Goal: Task Accomplishment & Management: Use online tool/utility

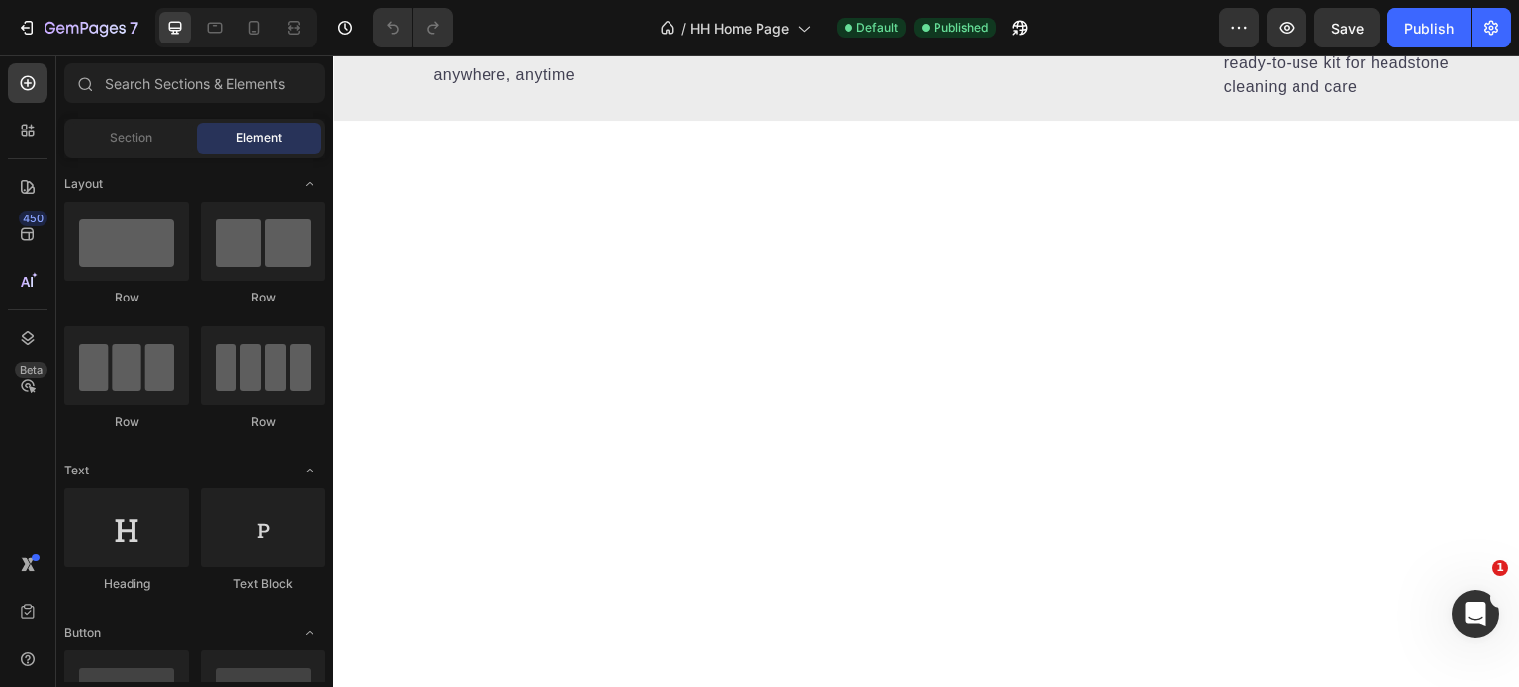
scroll to position [1814, 0]
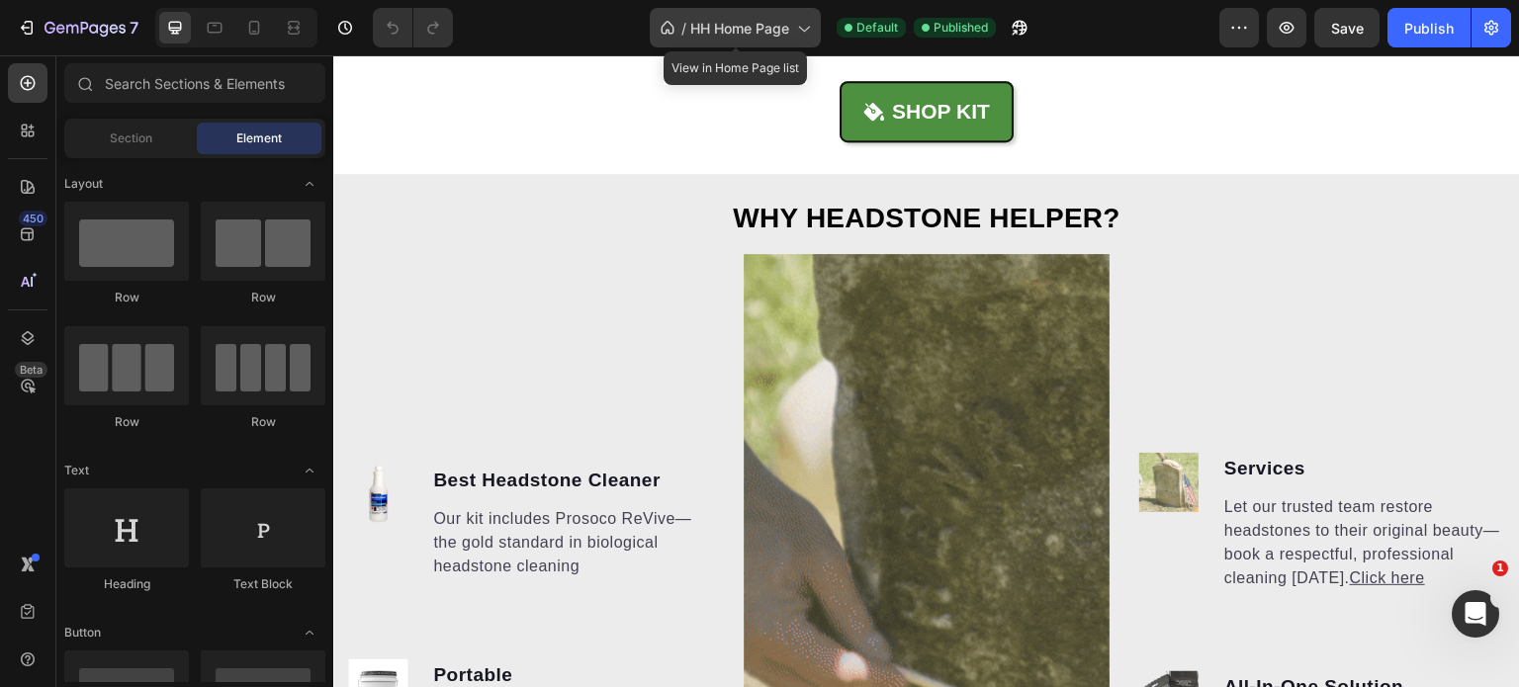
click at [743, 27] on span "HH Home Page" at bounding box center [739, 28] width 99 height 21
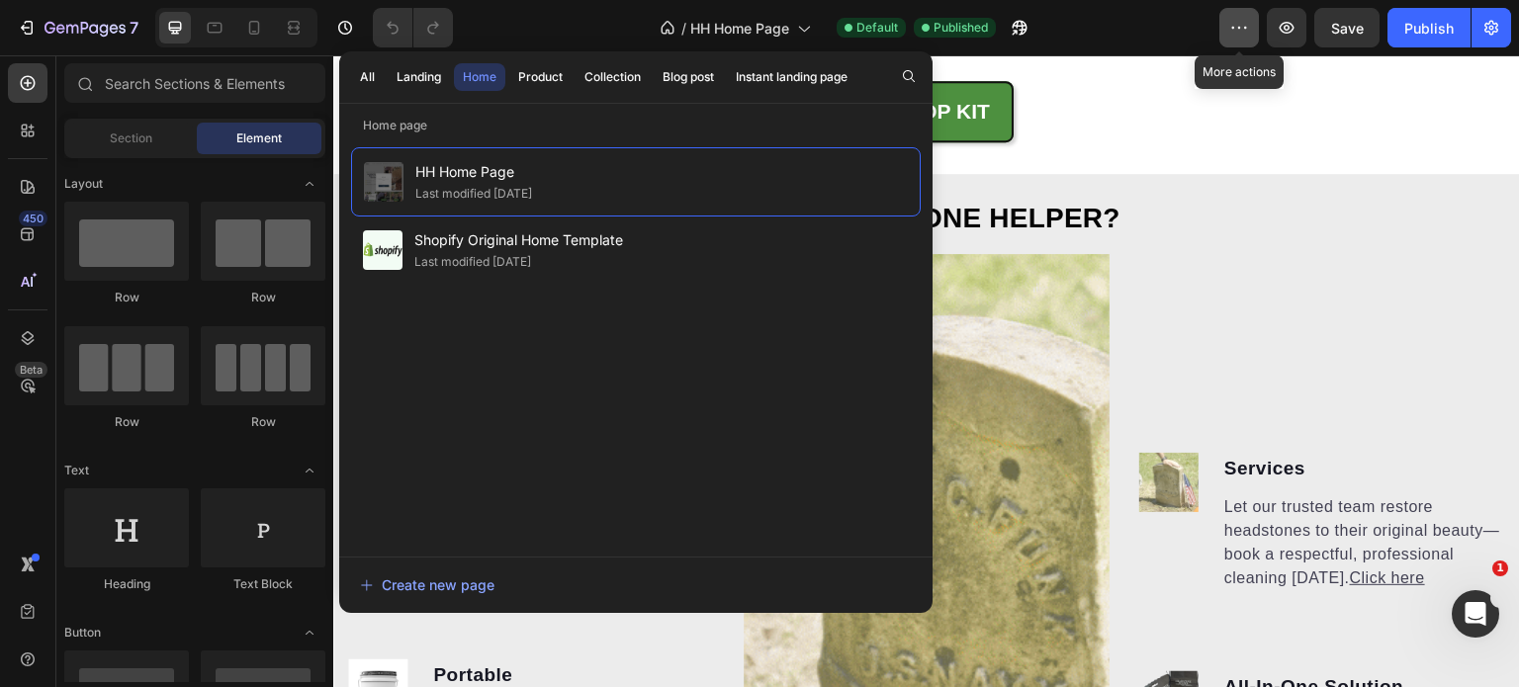
click at [1233, 38] on button "button" at bounding box center [1239, 28] width 40 height 40
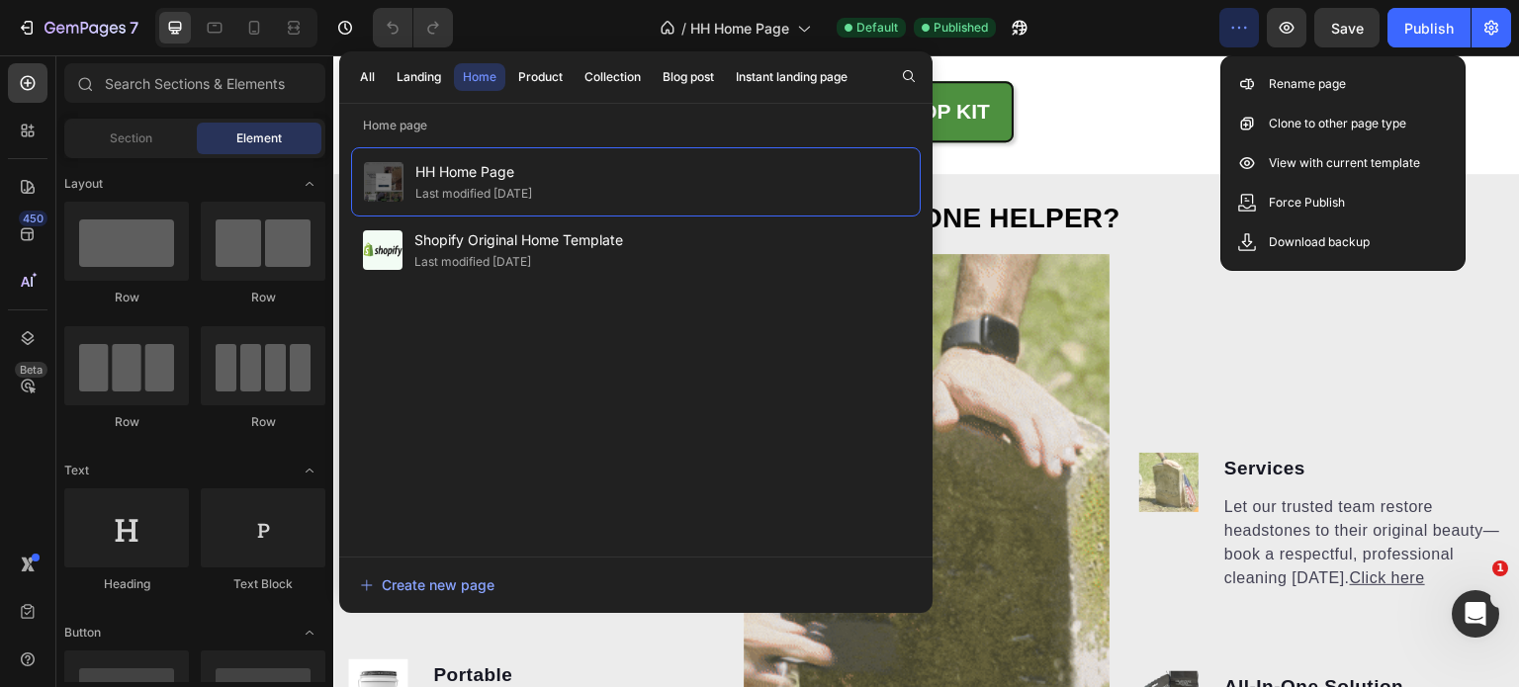
click at [1155, 33] on div "/ HH Home Page Default Published" at bounding box center [844, 28] width 751 height 40
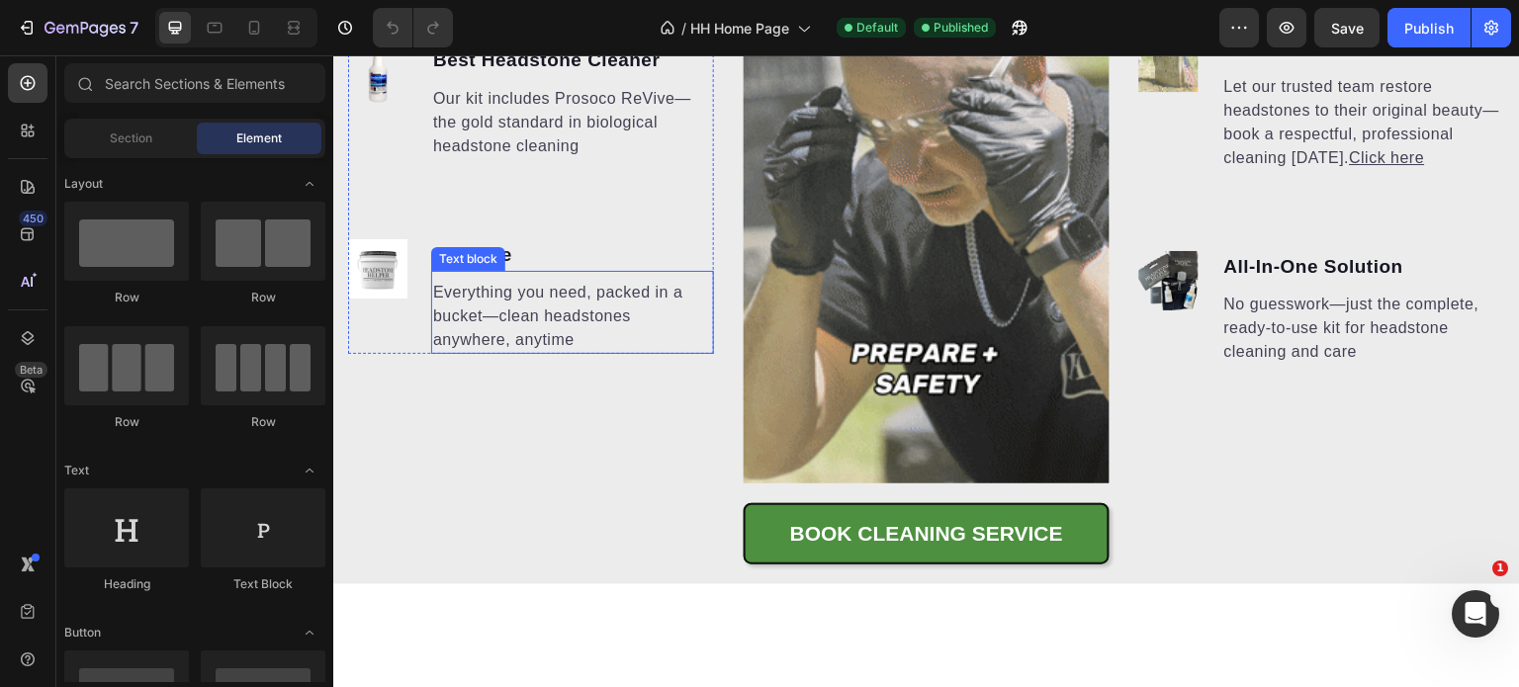
scroll to position [1715, 0]
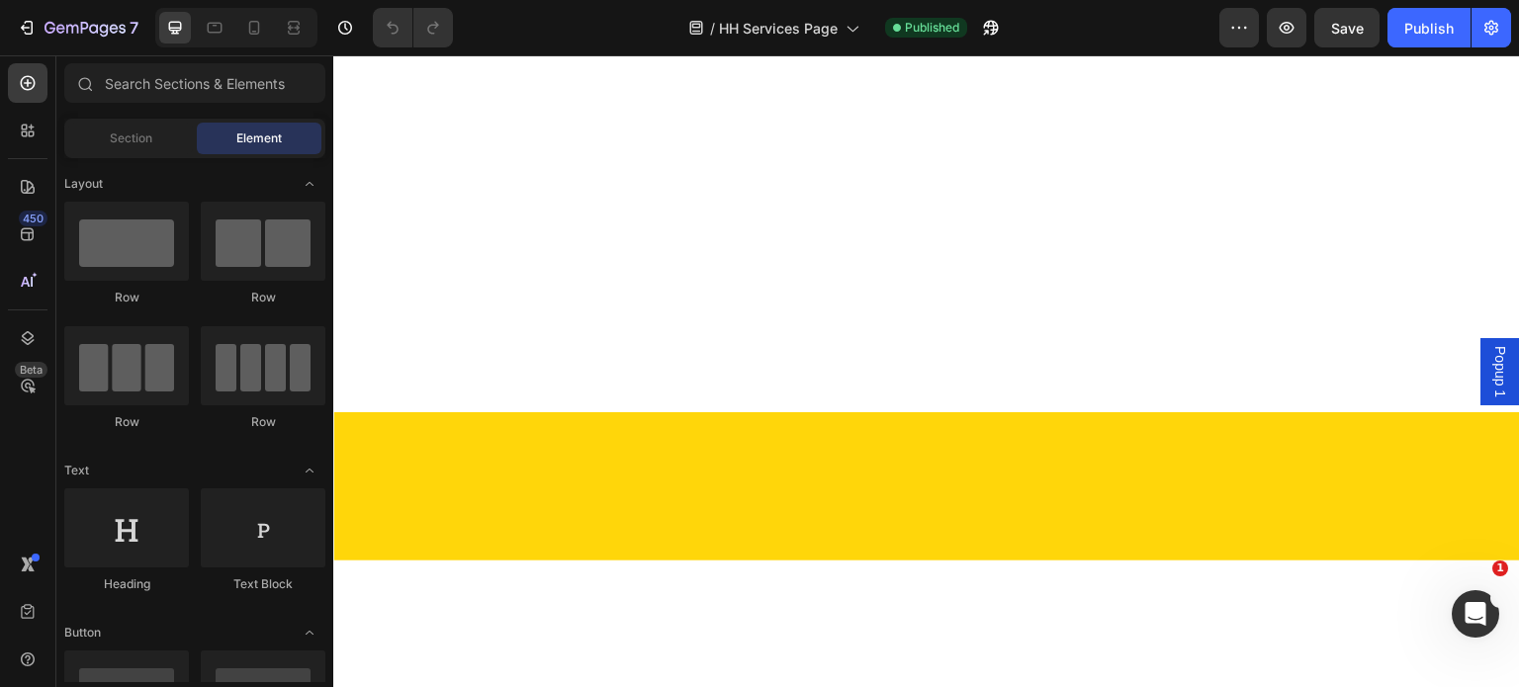
scroll to position [1879, 0]
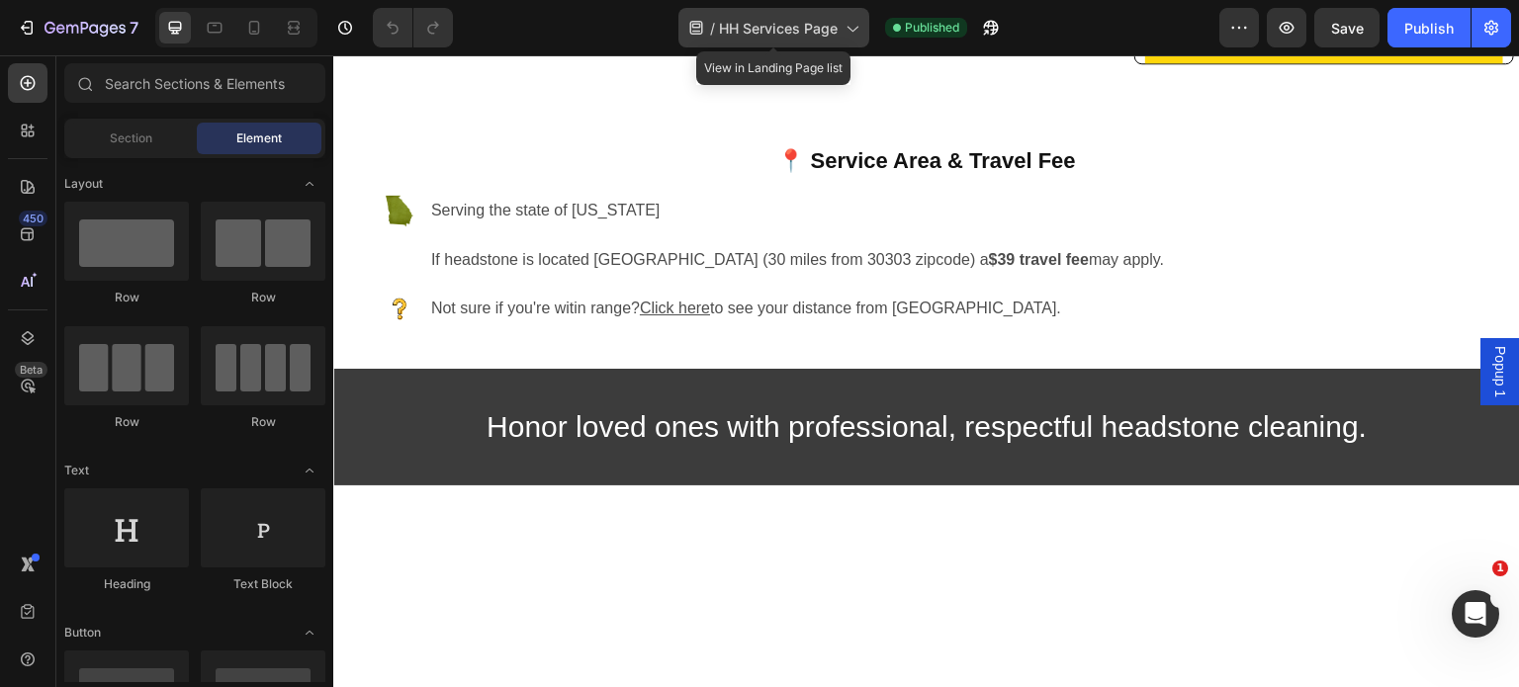
click at [850, 36] on icon at bounding box center [852, 28] width 20 height 20
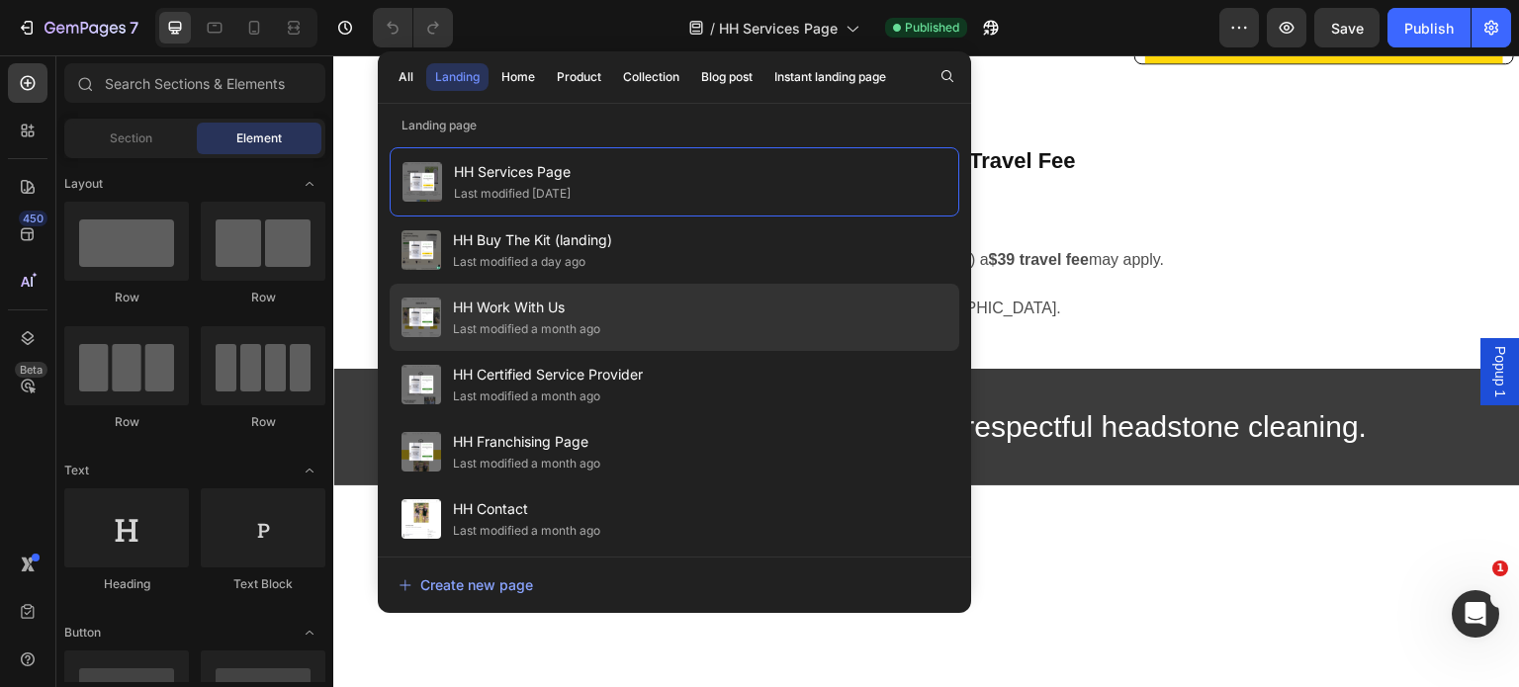
click at [691, 351] on div "HH Work With Us Last modified a month ago" at bounding box center [675, 384] width 570 height 67
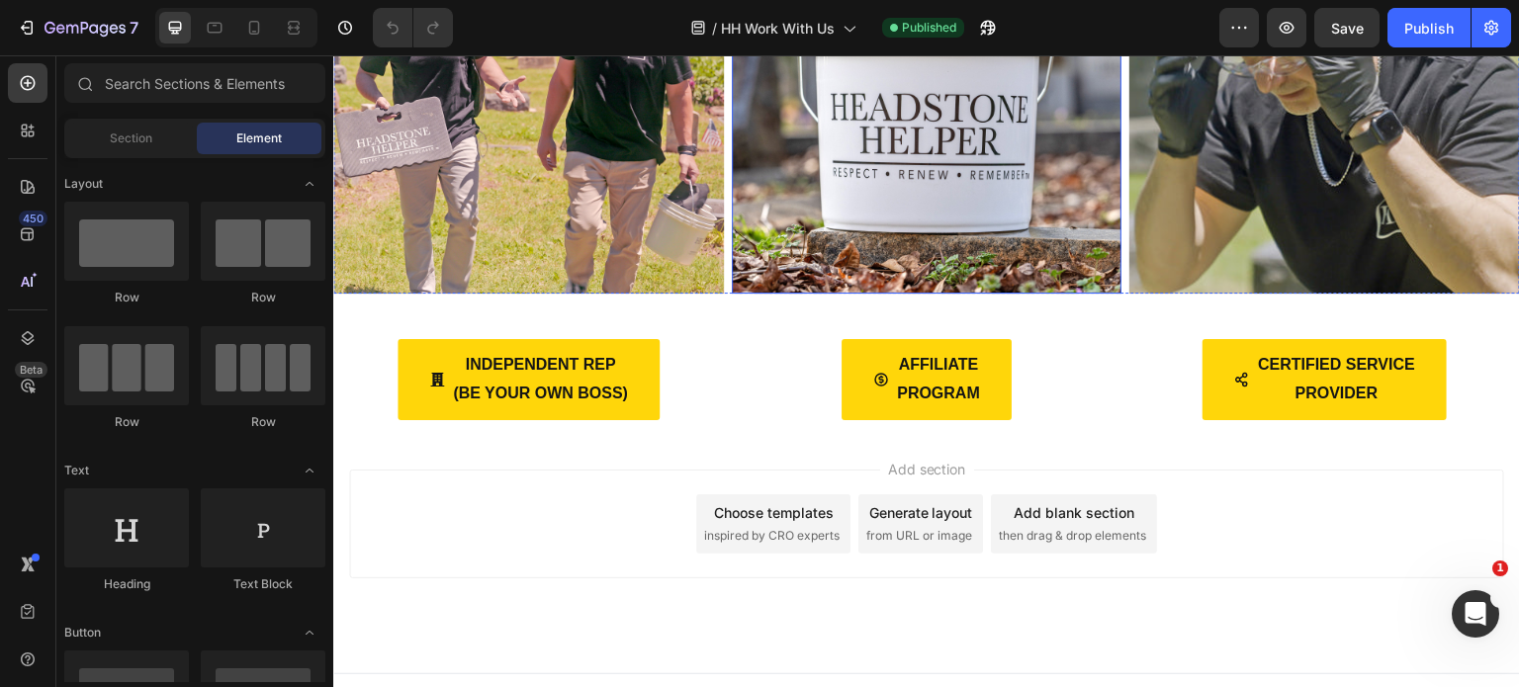
scroll to position [366, 0]
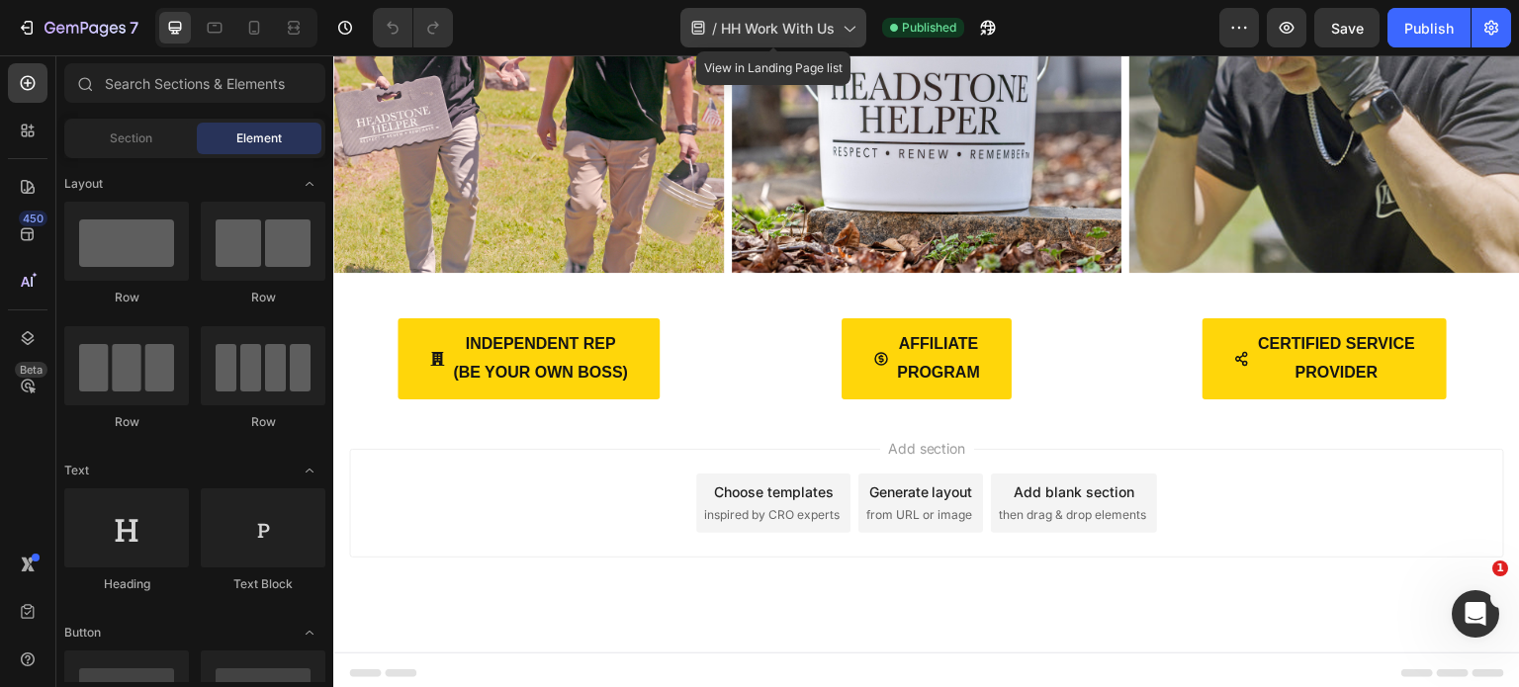
click at [850, 33] on icon at bounding box center [849, 28] width 20 height 20
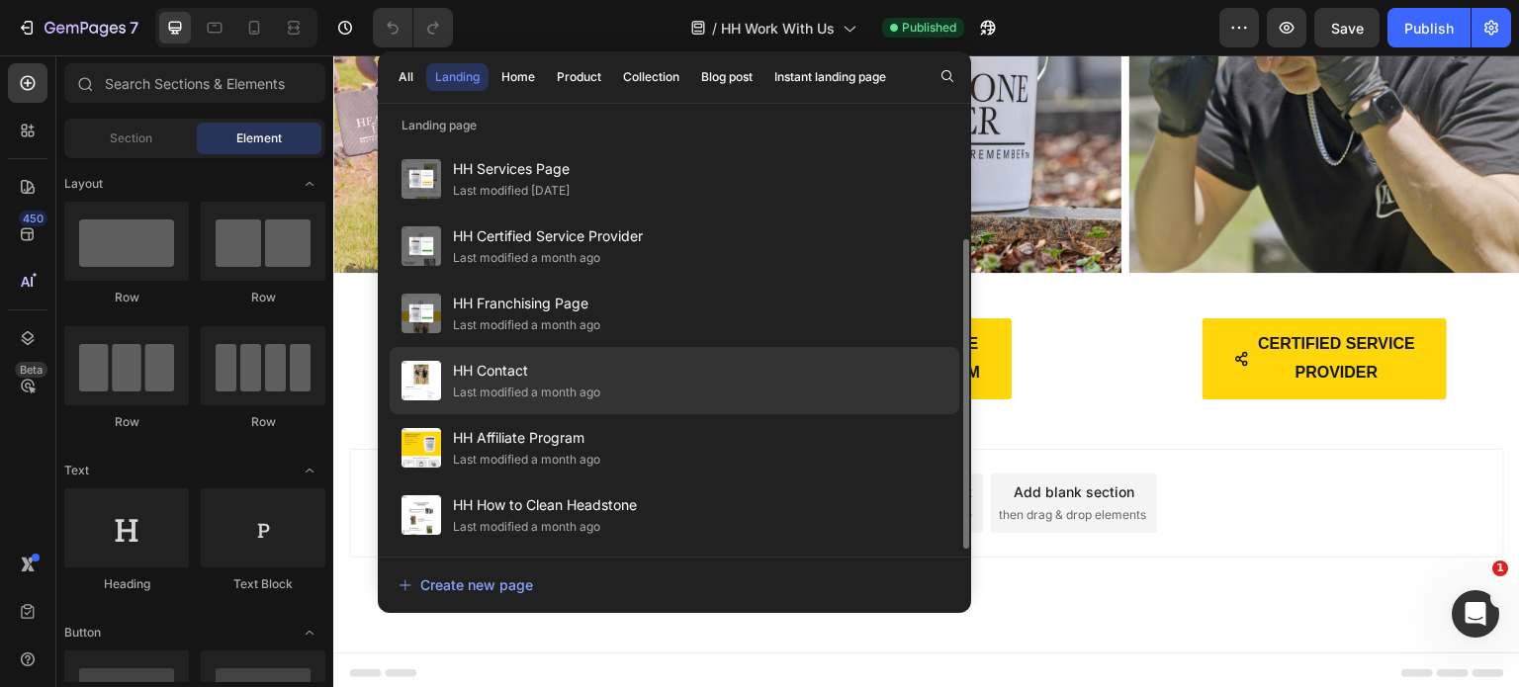
scroll to position [138, 0]
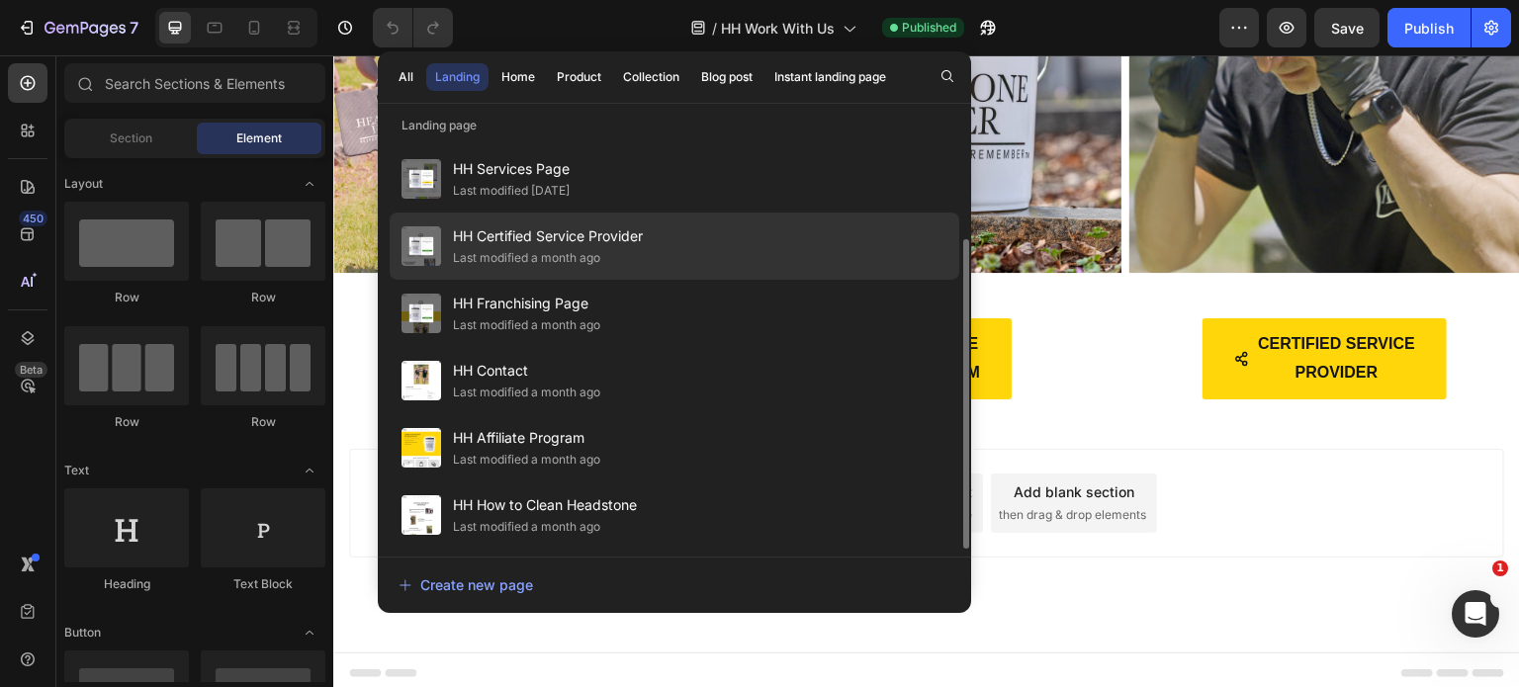
click at [684, 280] on div "HH Certified Service Provider Last modified a month ago" at bounding box center [675, 313] width 570 height 67
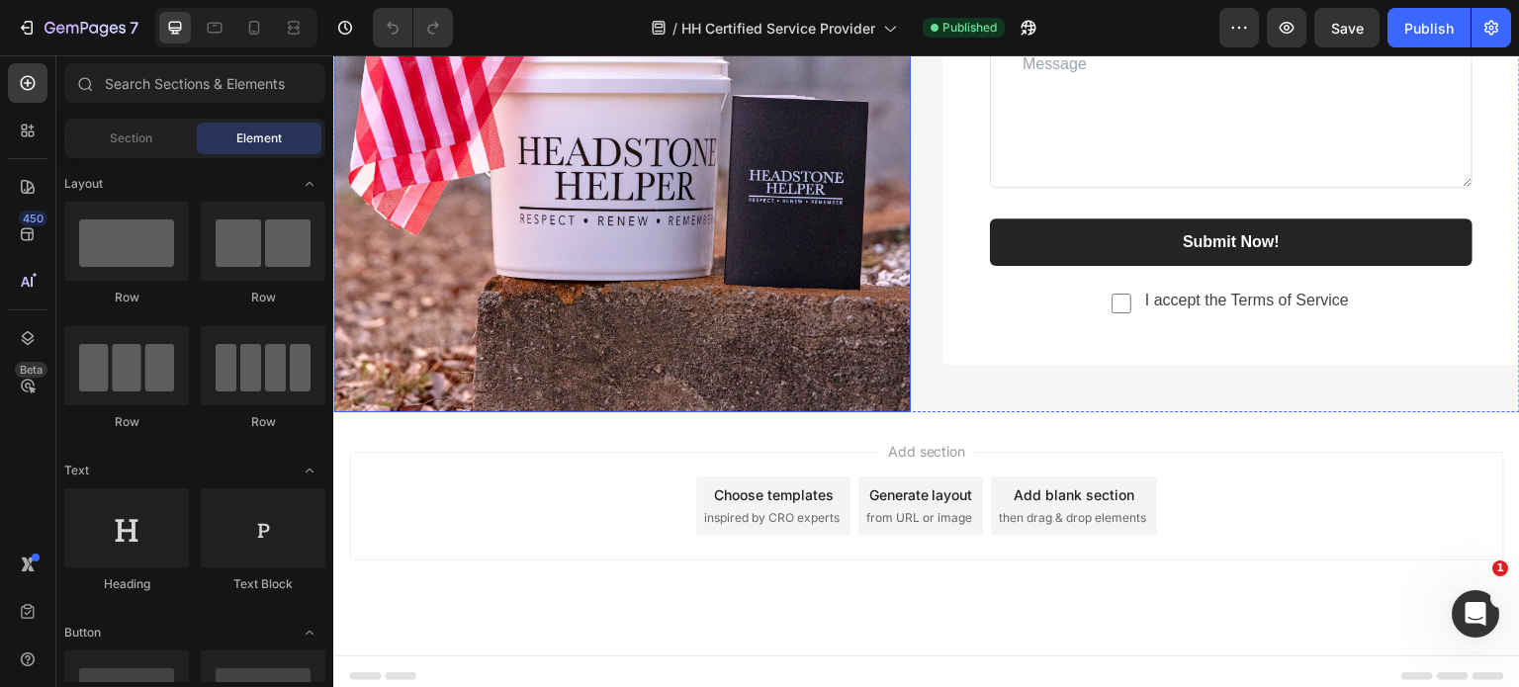
scroll to position [1613, 0]
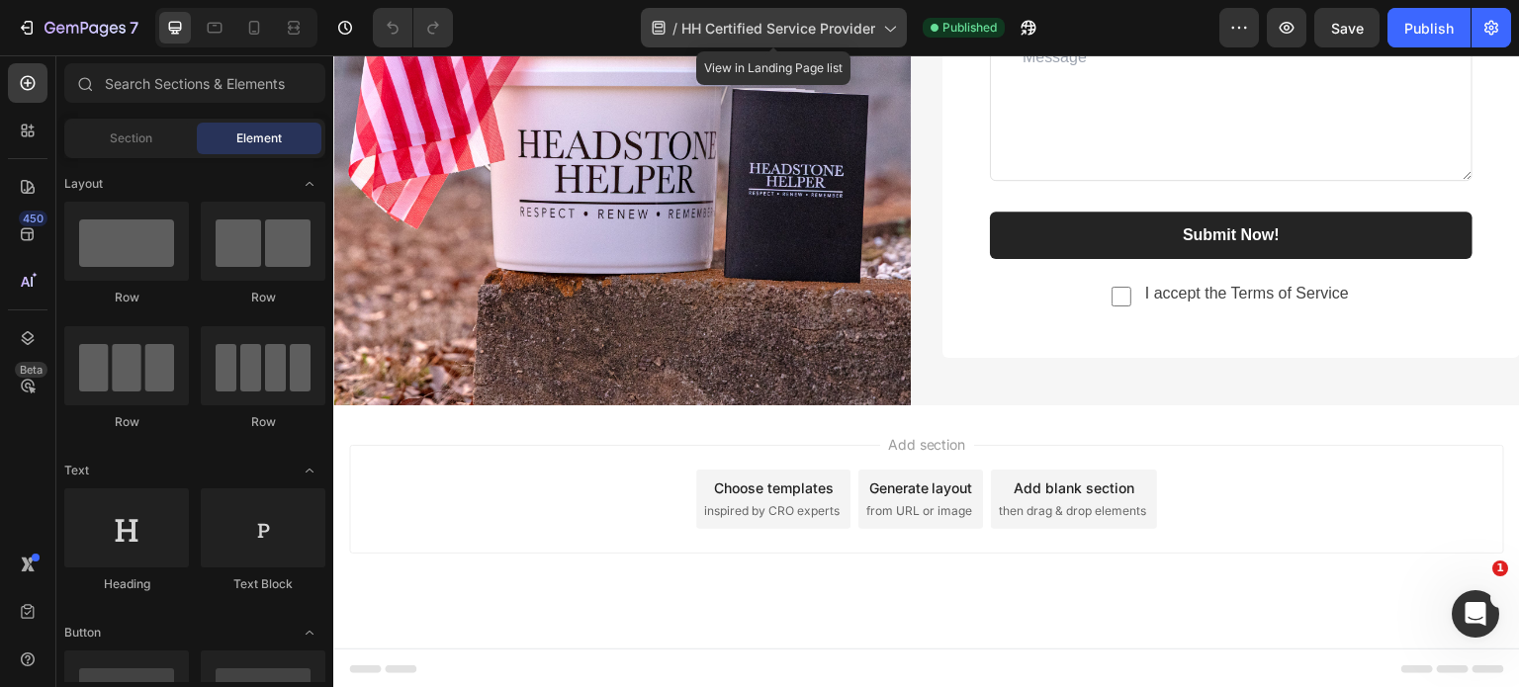
click at [885, 23] on icon at bounding box center [889, 28] width 20 height 20
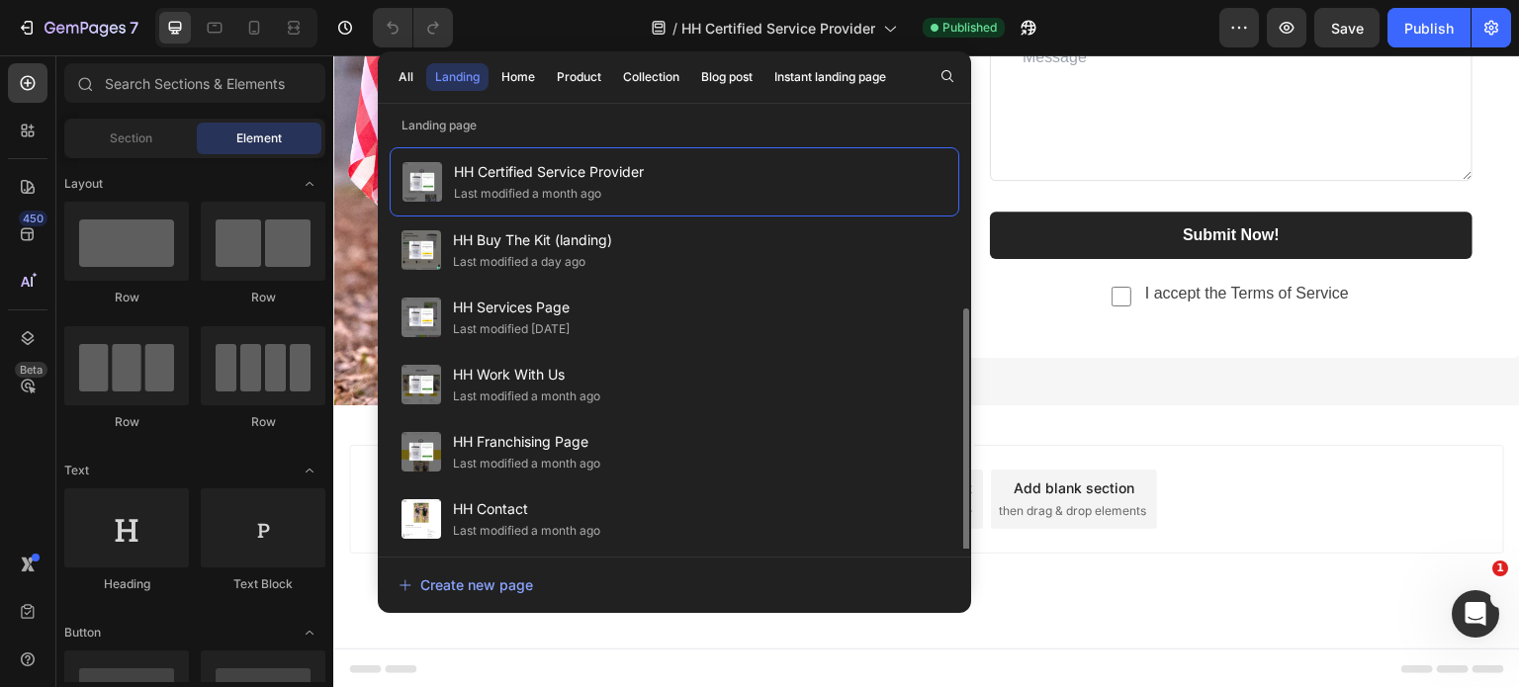
scroll to position [138, 0]
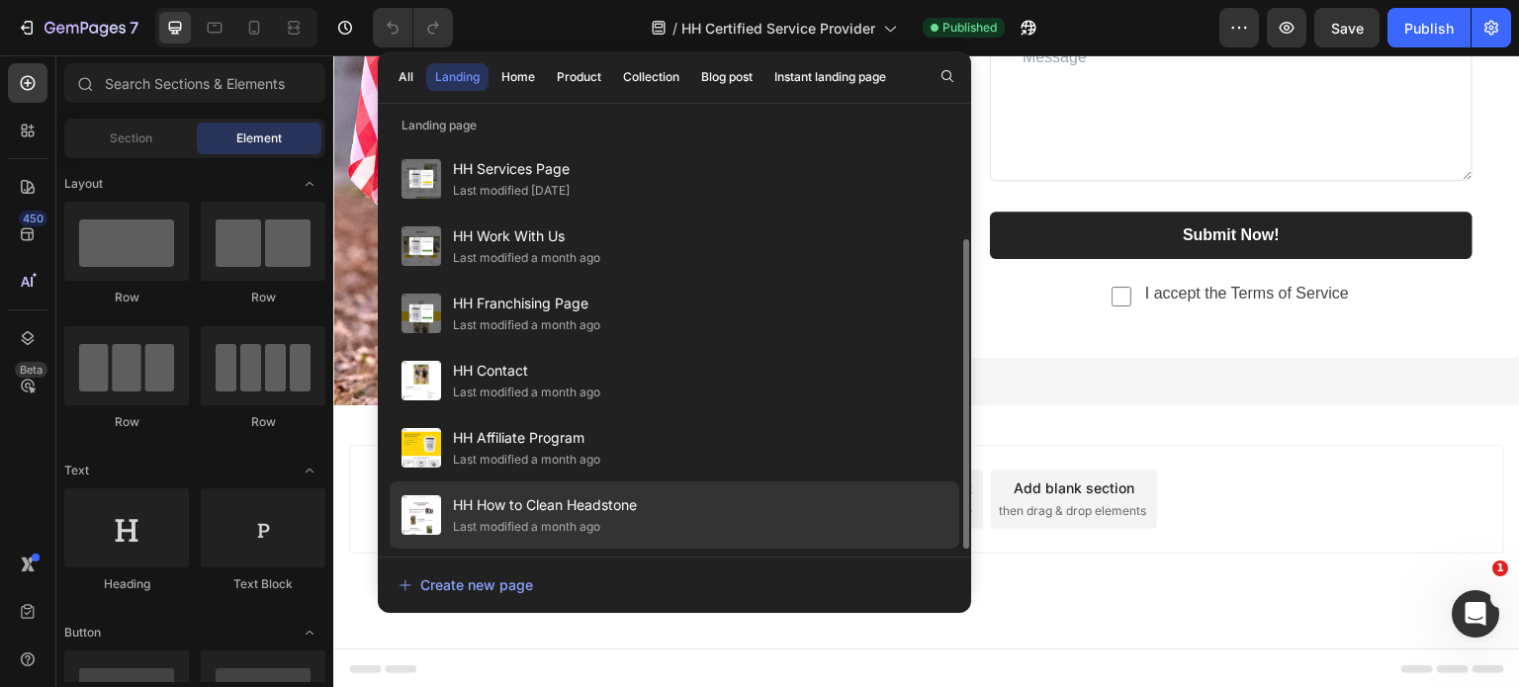
click at [651, 500] on div "HH How to Clean Headstone Last modified a month ago" at bounding box center [675, 515] width 570 height 67
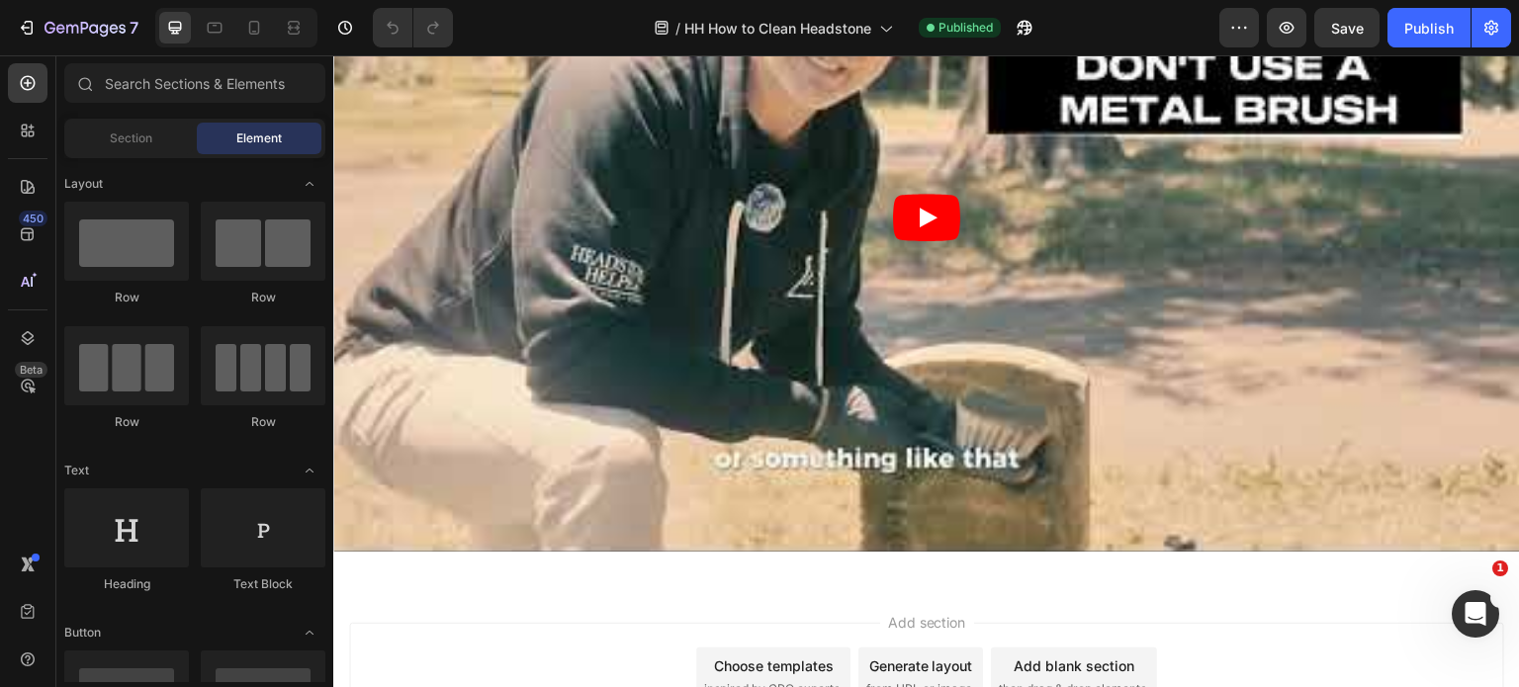
scroll to position [3755, 0]
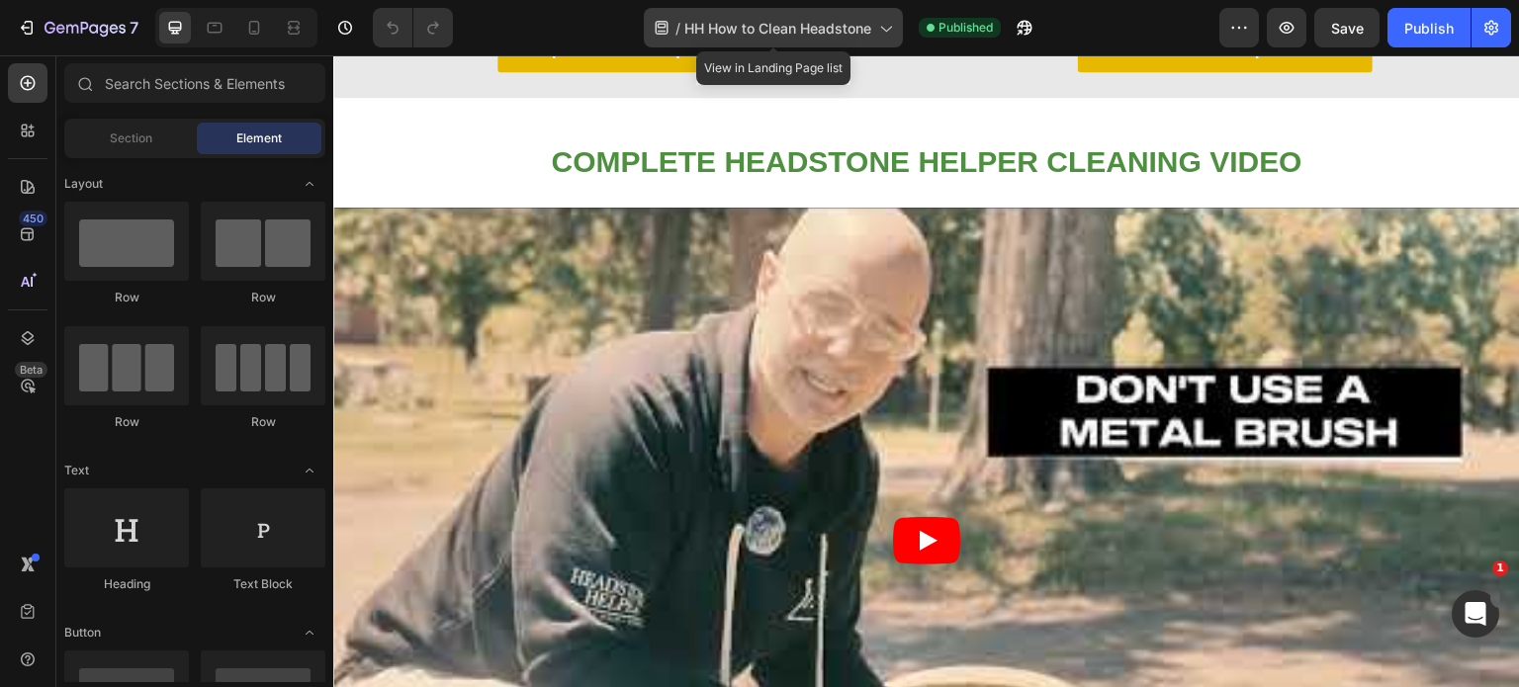
click at [782, 29] on span "HH How to Clean Headstone" at bounding box center [777, 28] width 187 height 21
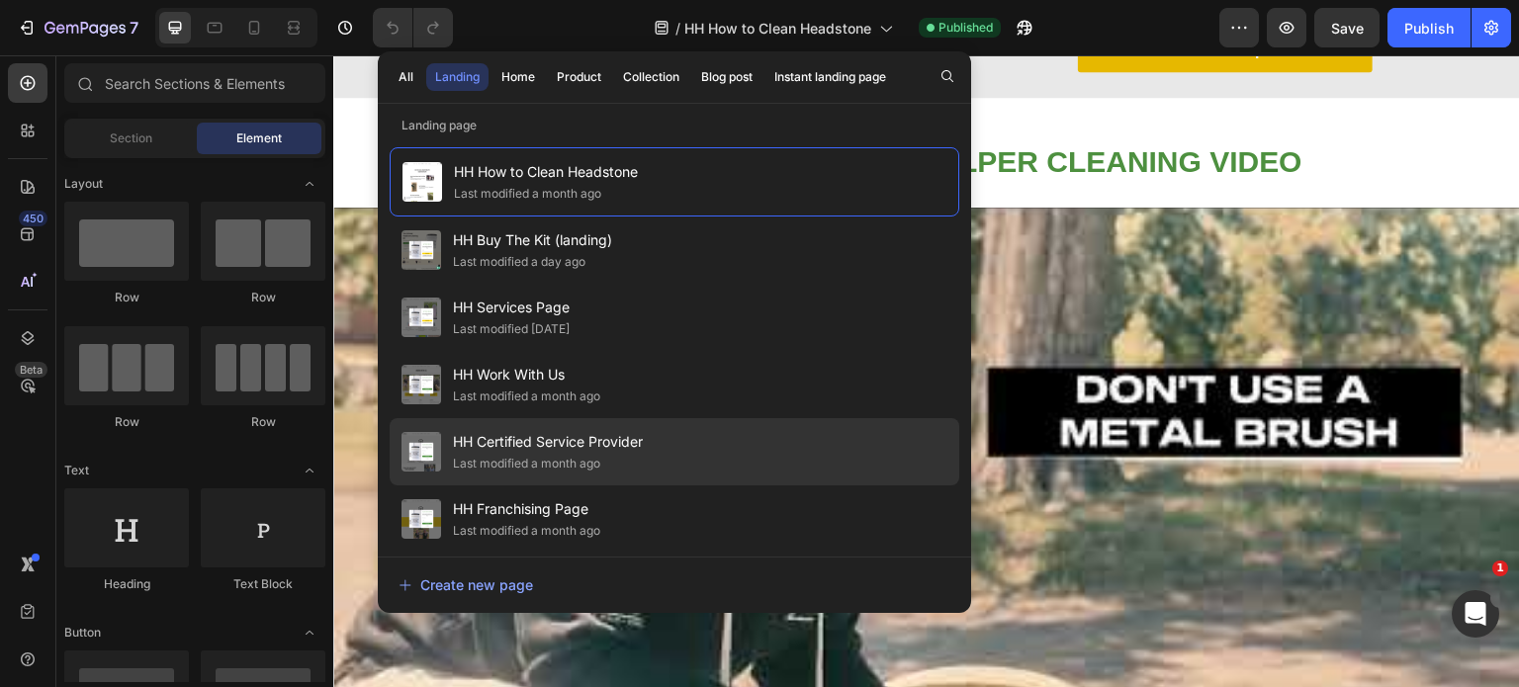
click at [593, 433] on span "HH Certified Service Provider" at bounding box center [548, 442] width 190 height 24
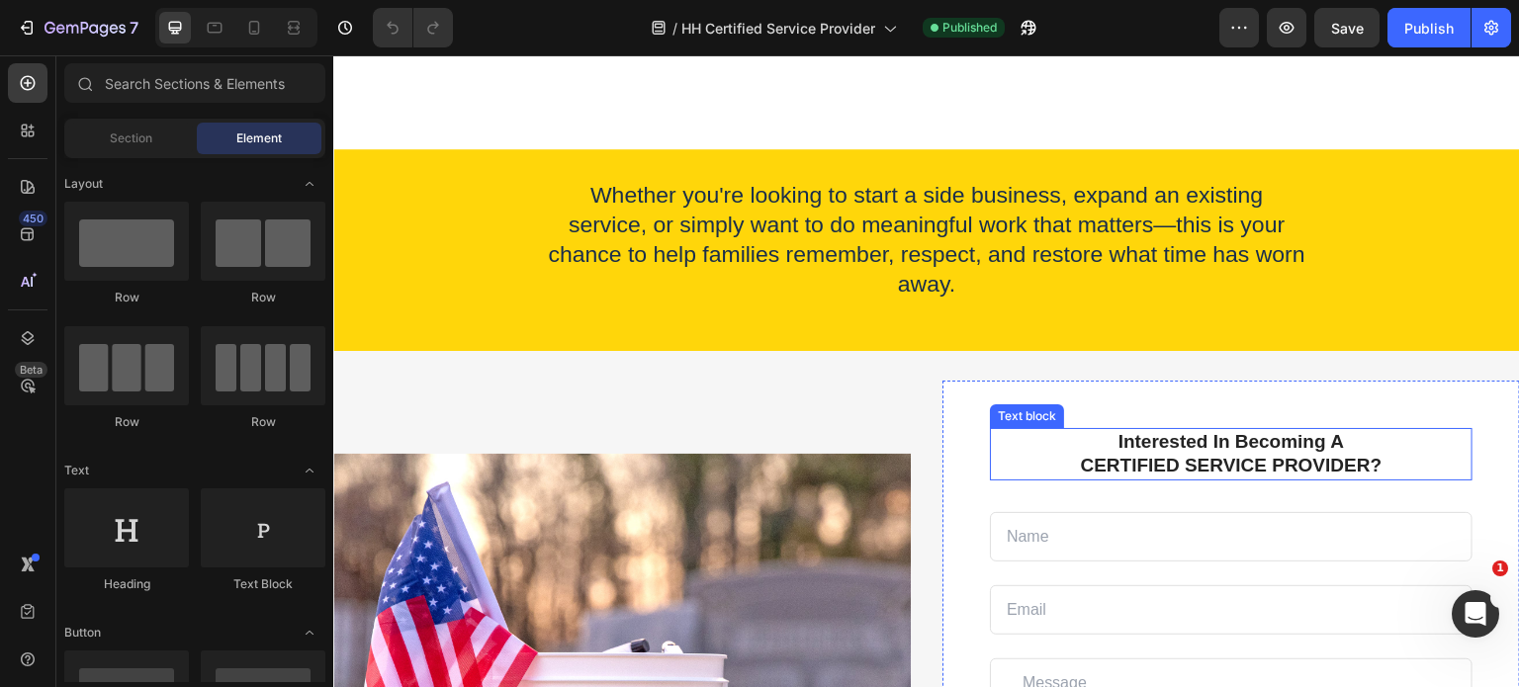
scroll to position [723, 0]
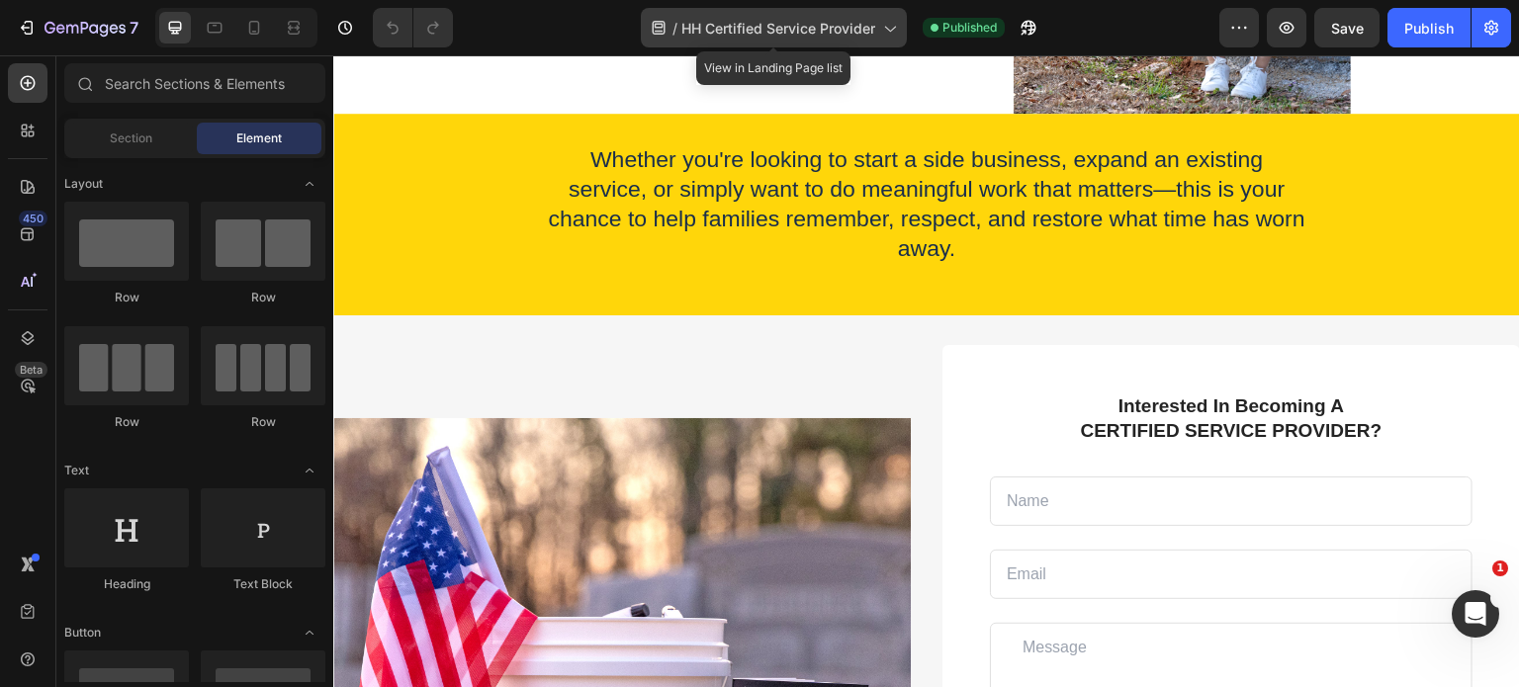
click at [891, 24] on icon at bounding box center [889, 28] width 20 height 20
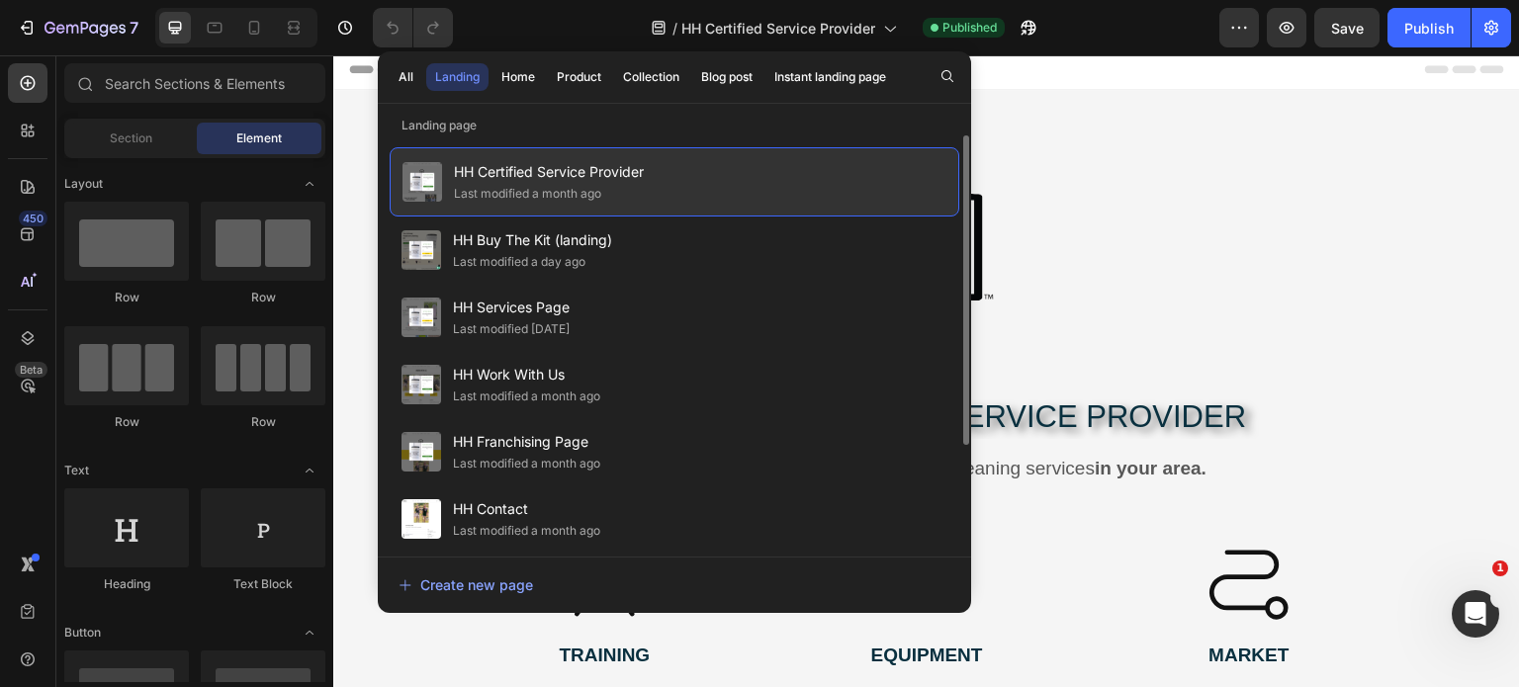
scroll to position [0, 0]
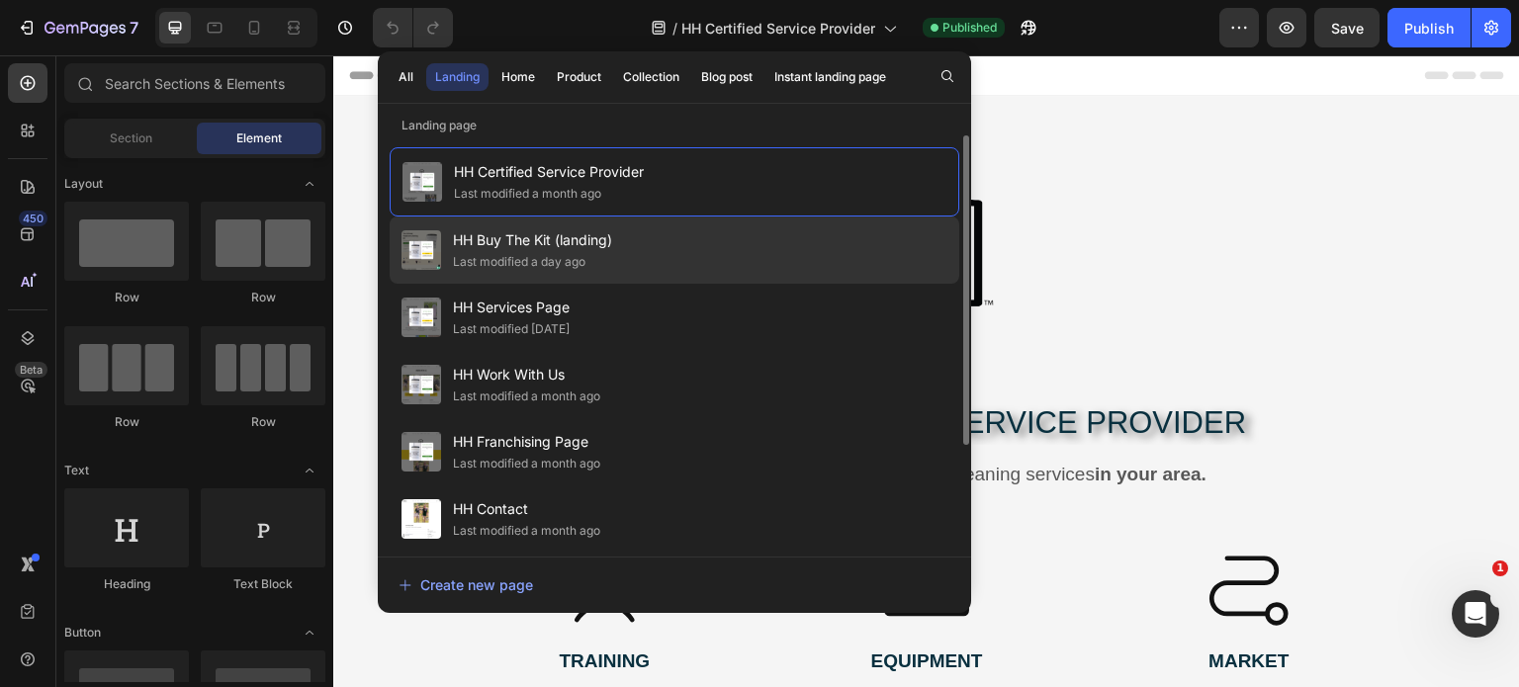
click at [640, 284] on div "HH Buy The Kit (landing) Last modified a day ago" at bounding box center [675, 317] width 570 height 67
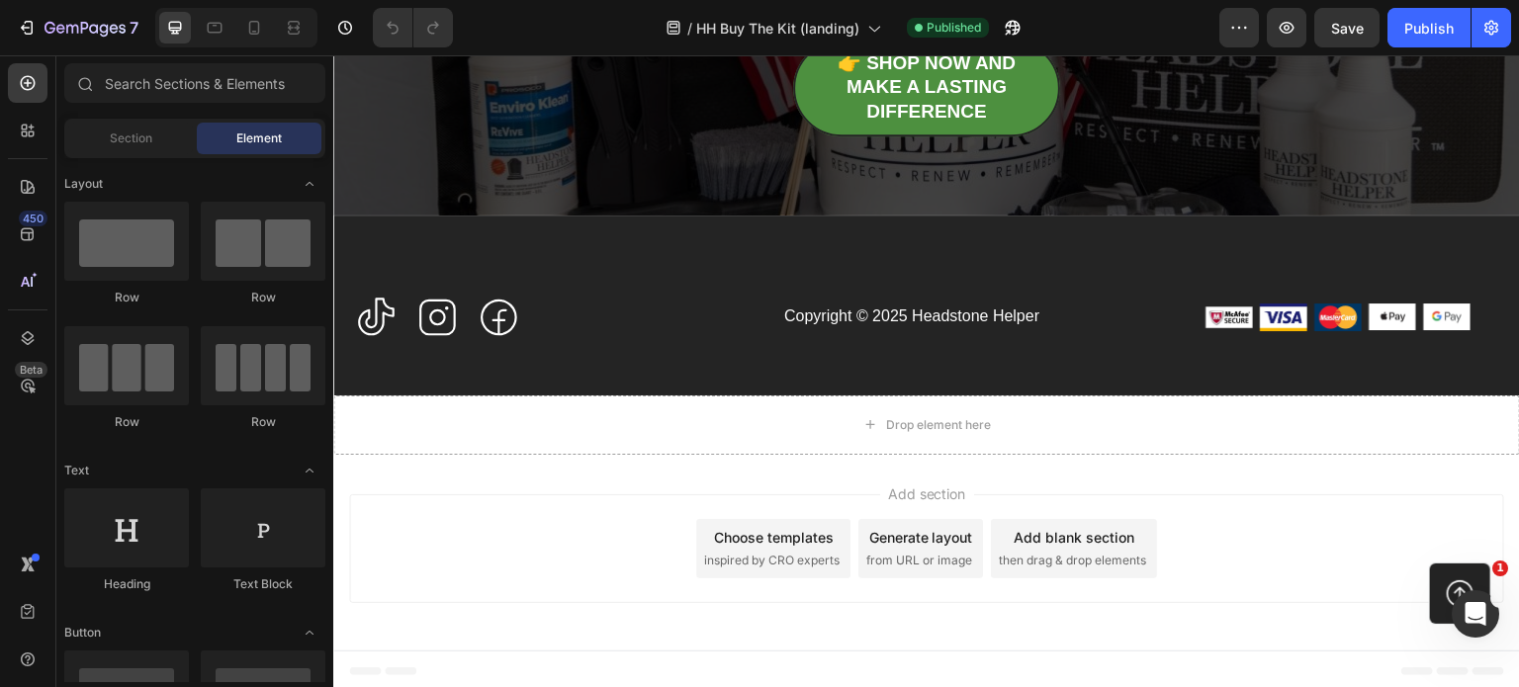
scroll to position [9133, 0]
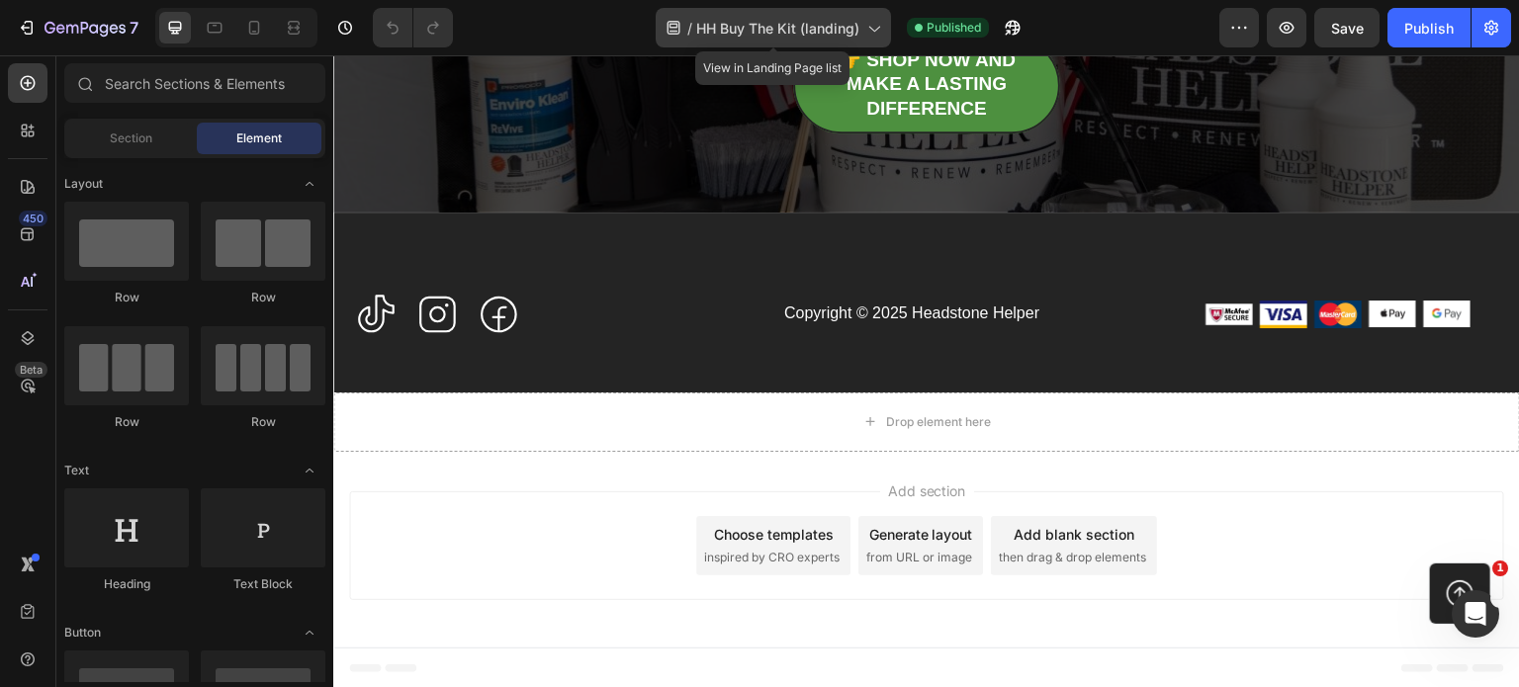
click at [870, 26] on icon at bounding box center [873, 28] width 20 height 20
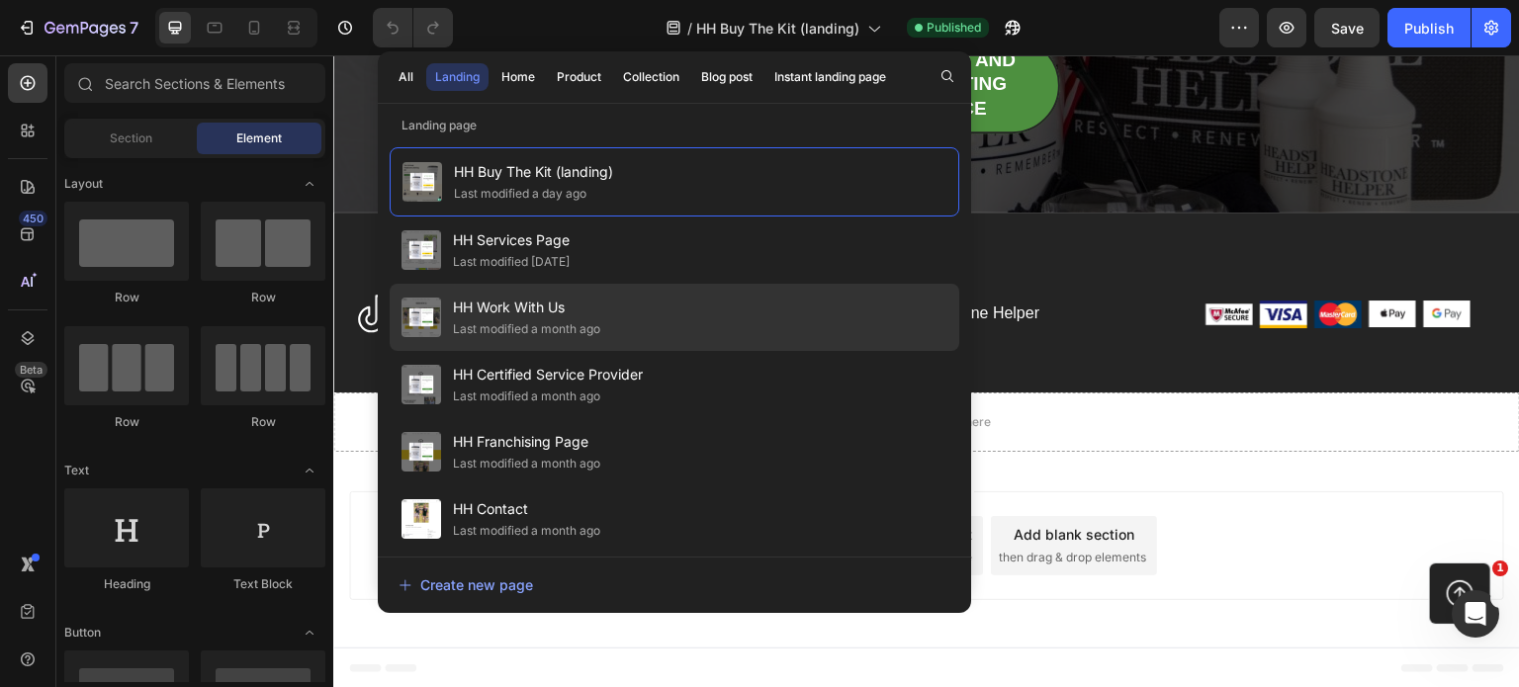
click at [714, 351] on div "HH Work With Us Last modified a month ago" at bounding box center [675, 384] width 570 height 67
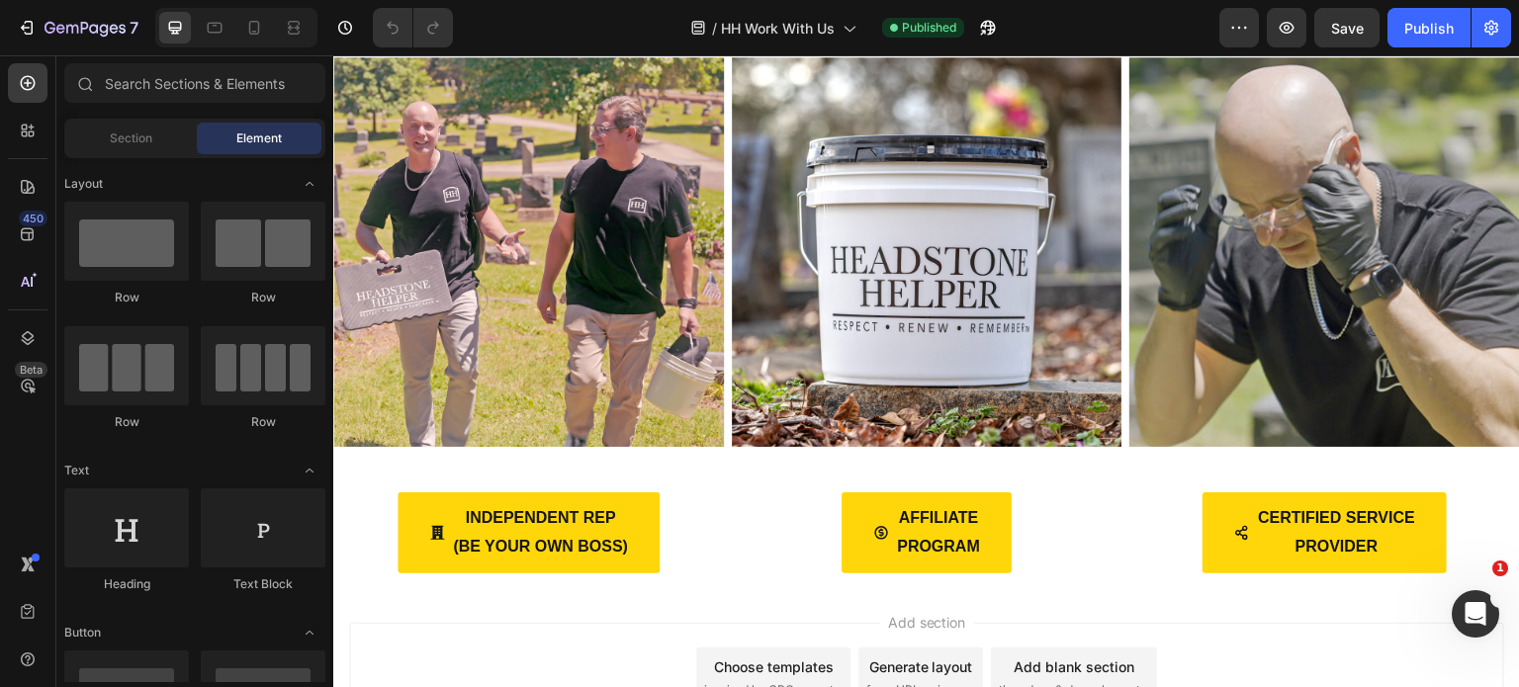
scroll to position [366, 0]
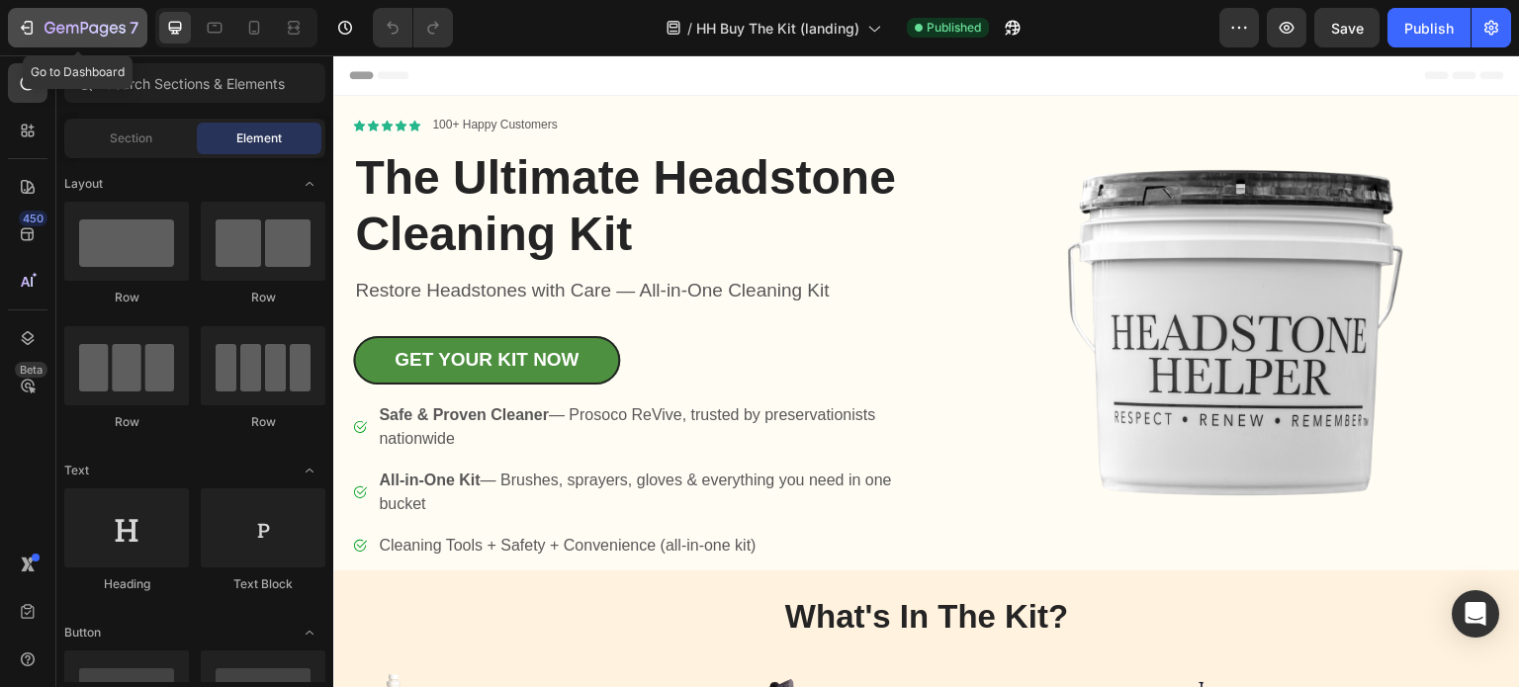
click at [92, 18] on div "7" at bounding box center [92, 28] width 94 height 24
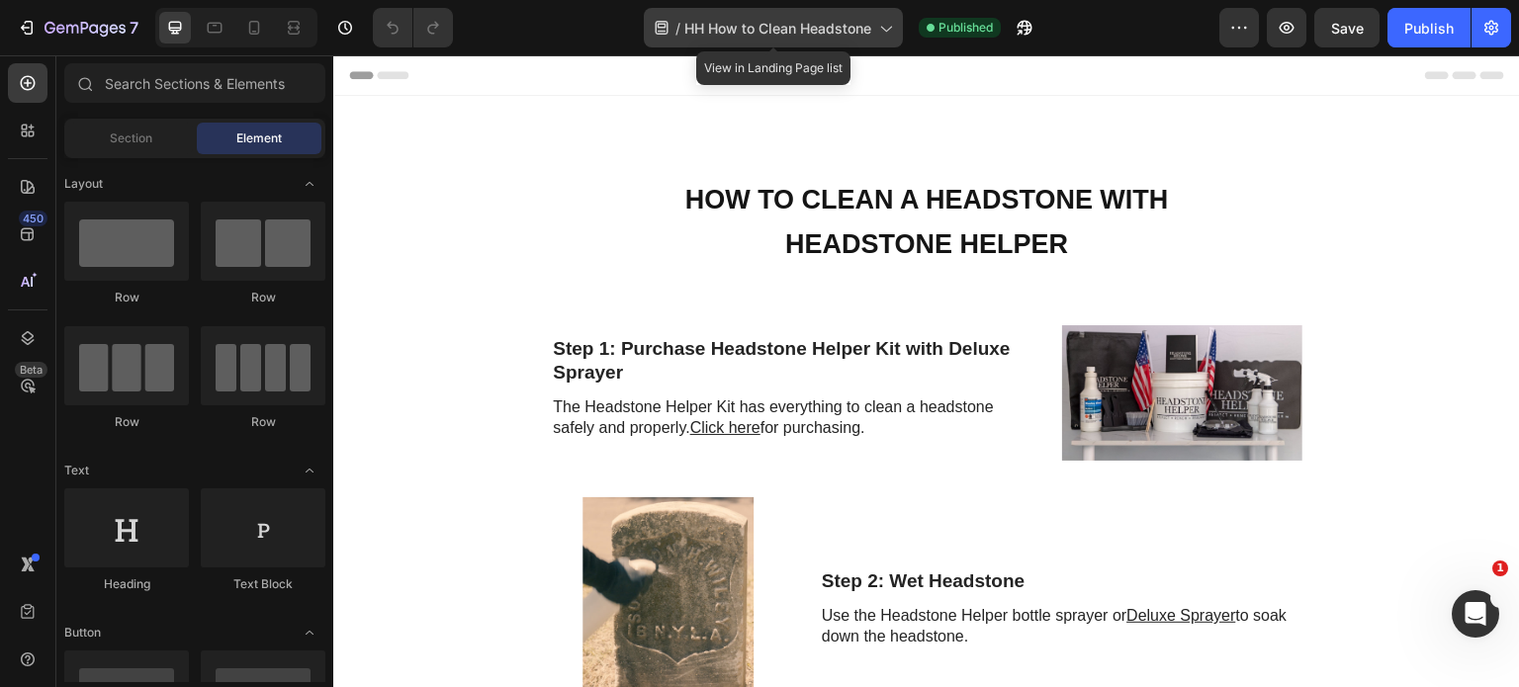
click at [885, 29] on icon at bounding box center [885, 28] width 20 height 20
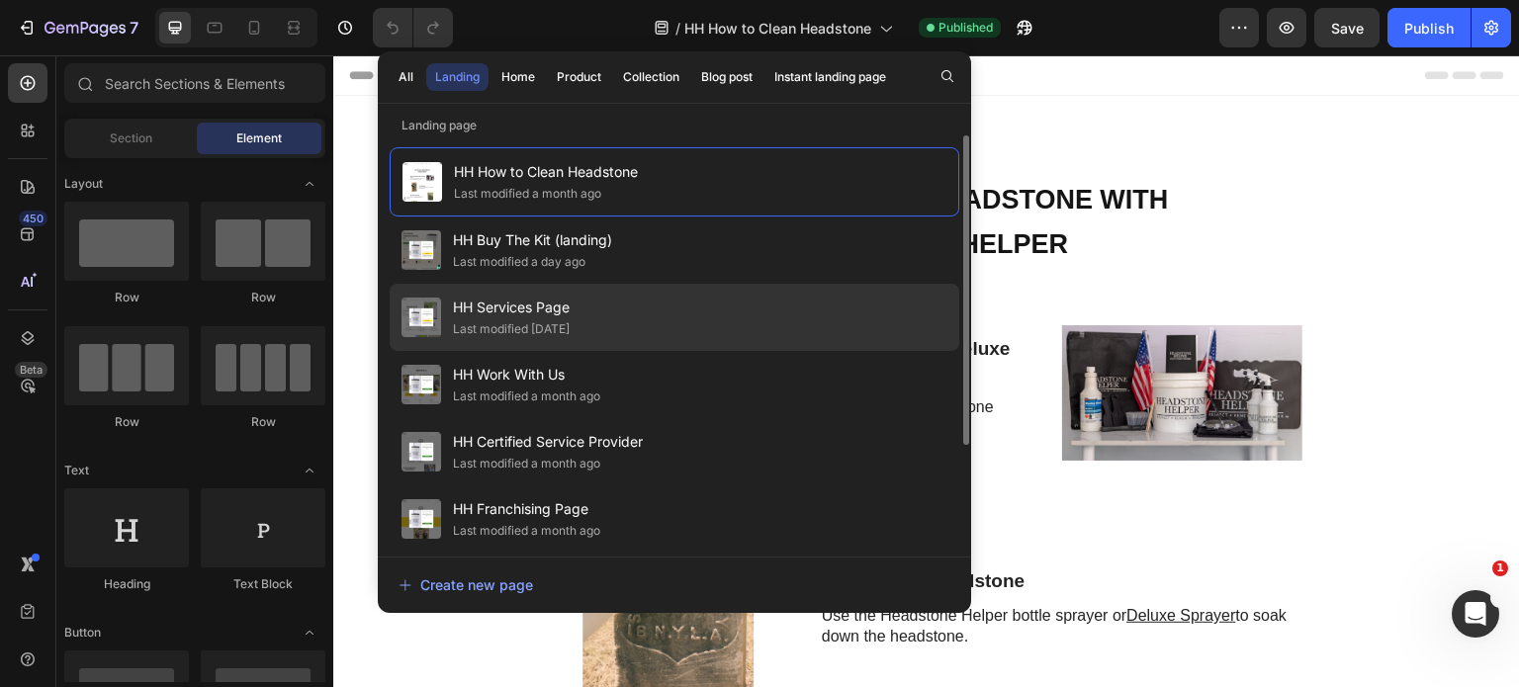
click at [661, 351] on div "HH Services Page Last modified 6 days ago" at bounding box center [675, 384] width 570 height 67
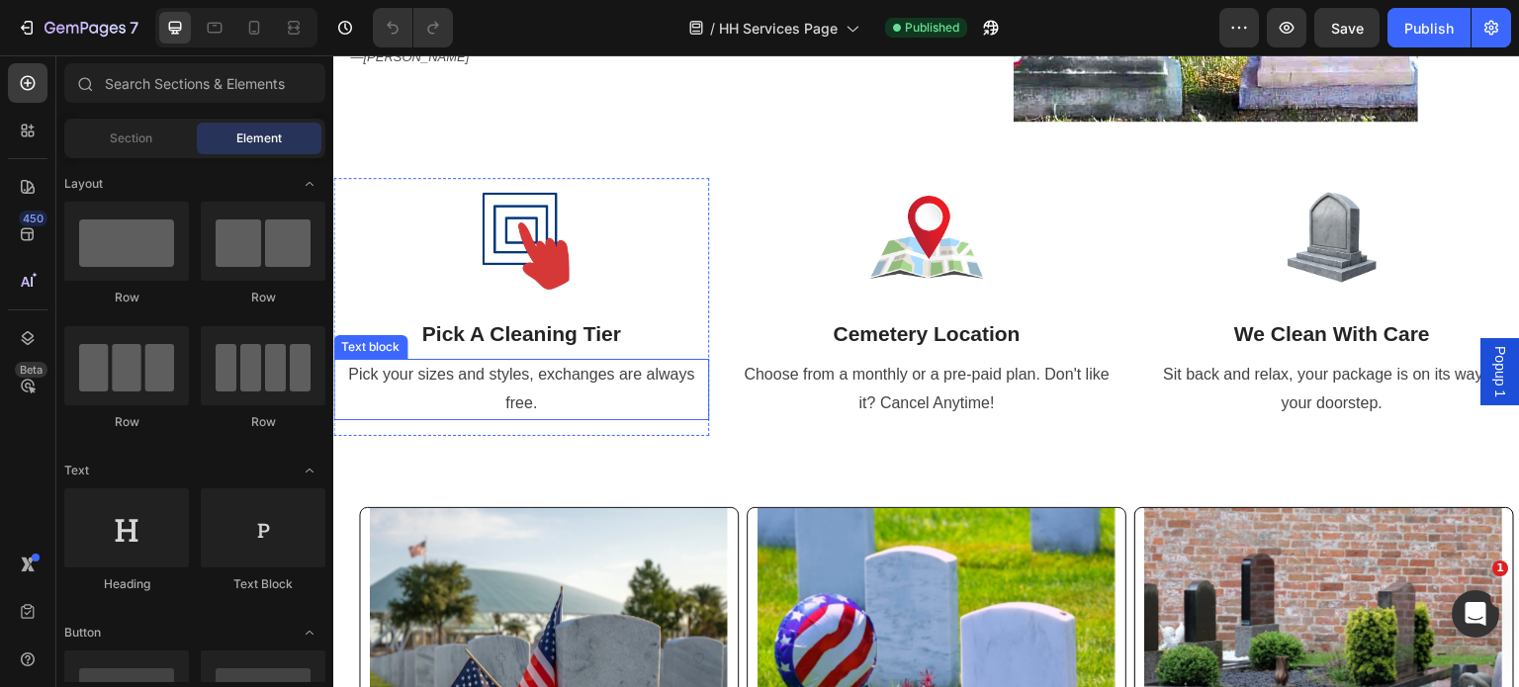
scroll to position [396, 0]
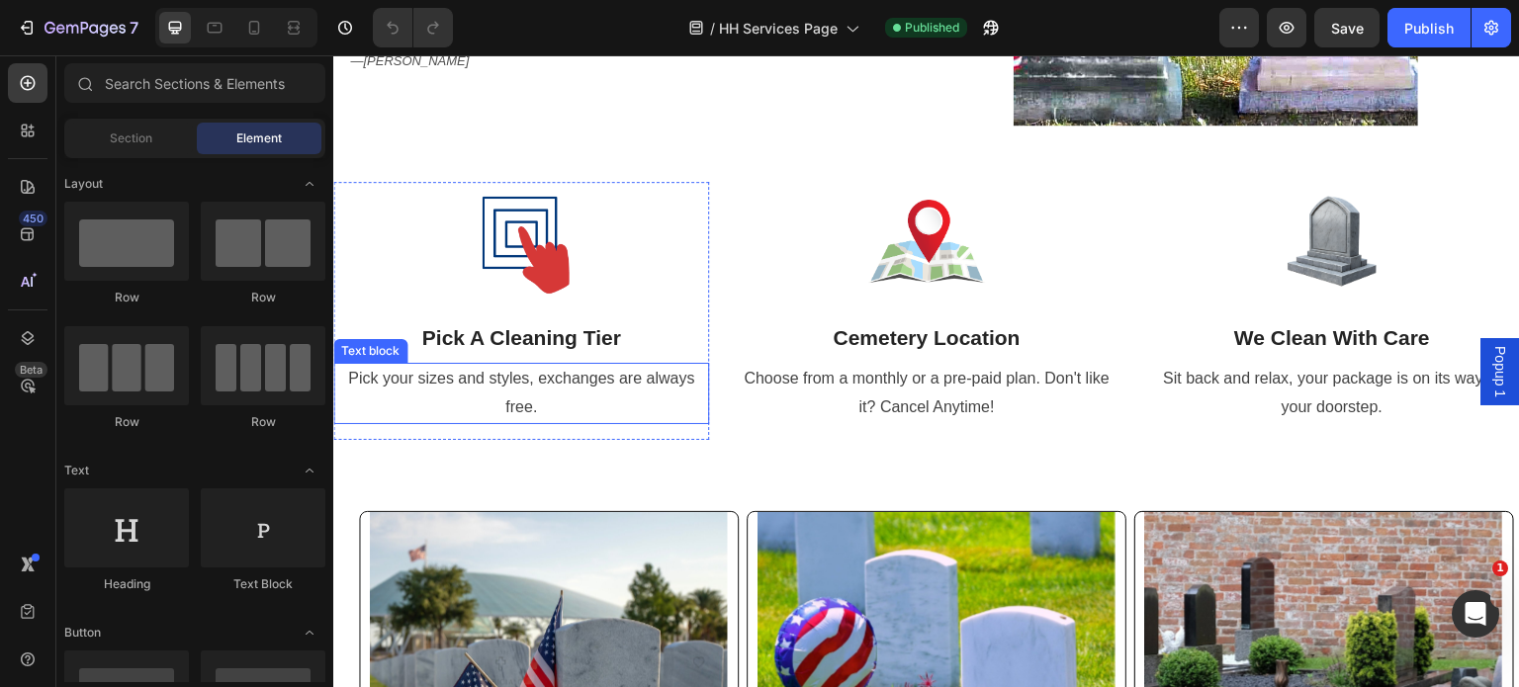
click at [581, 379] on p "Pick your sizes and styles, exchanges are always free." at bounding box center [521, 393] width 372 height 57
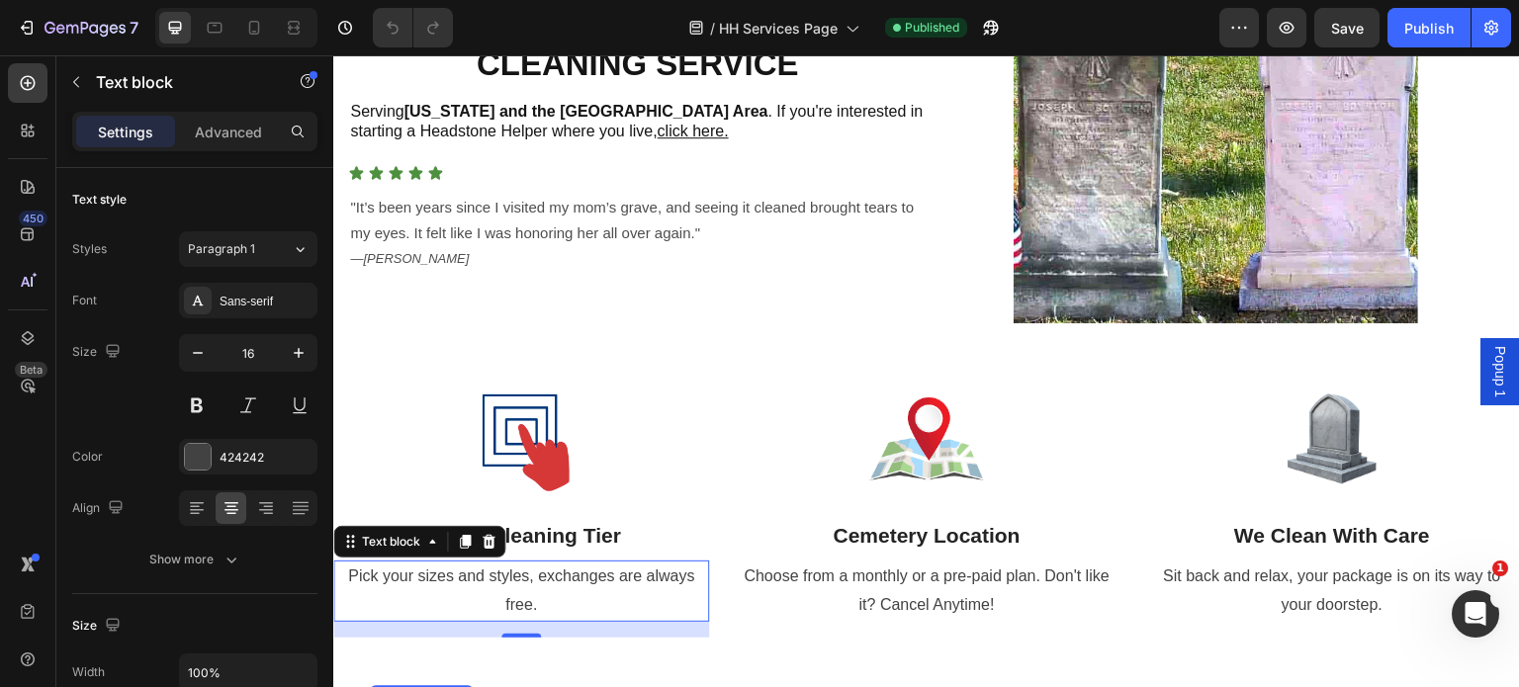
scroll to position [593, 0]
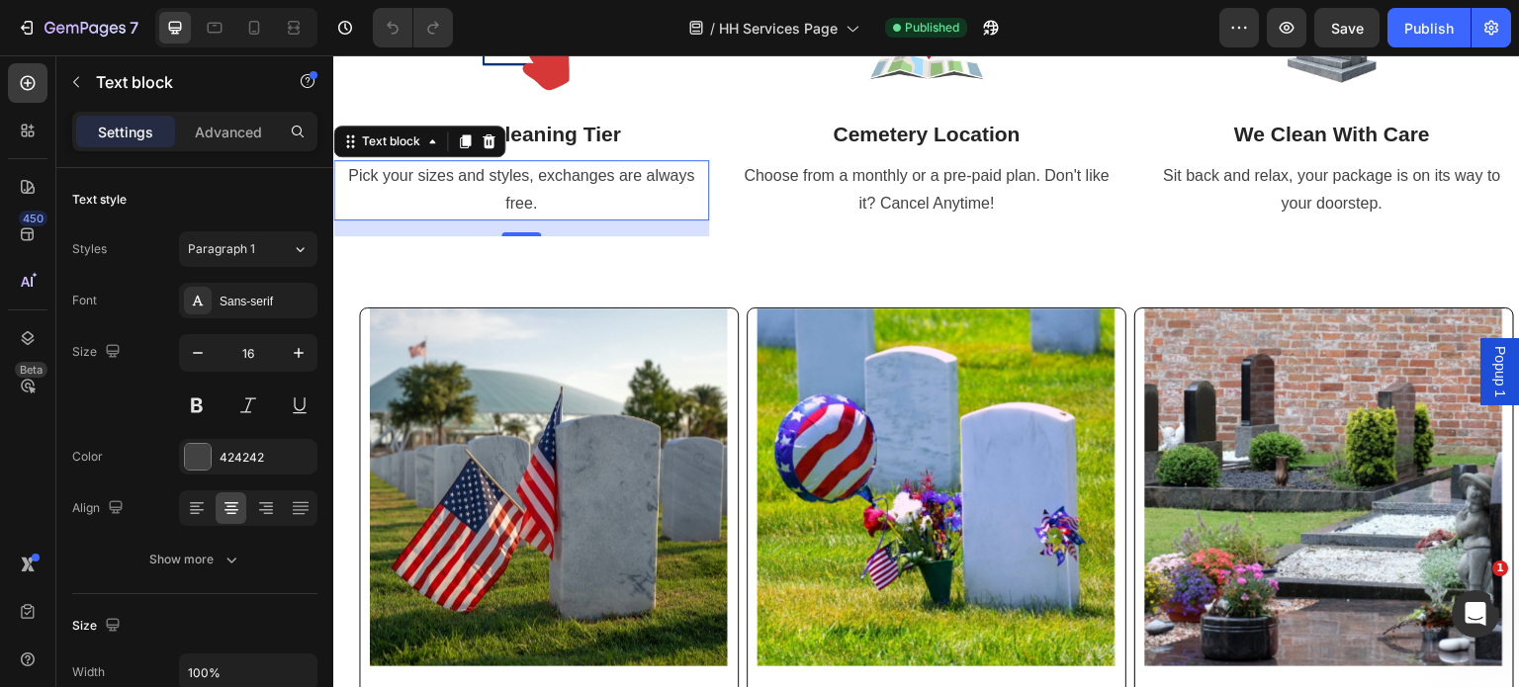
click at [552, 201] on p "Pick your sizes and styles, exchanges are always free." at bounding box center [521, 190] width 372 height 57
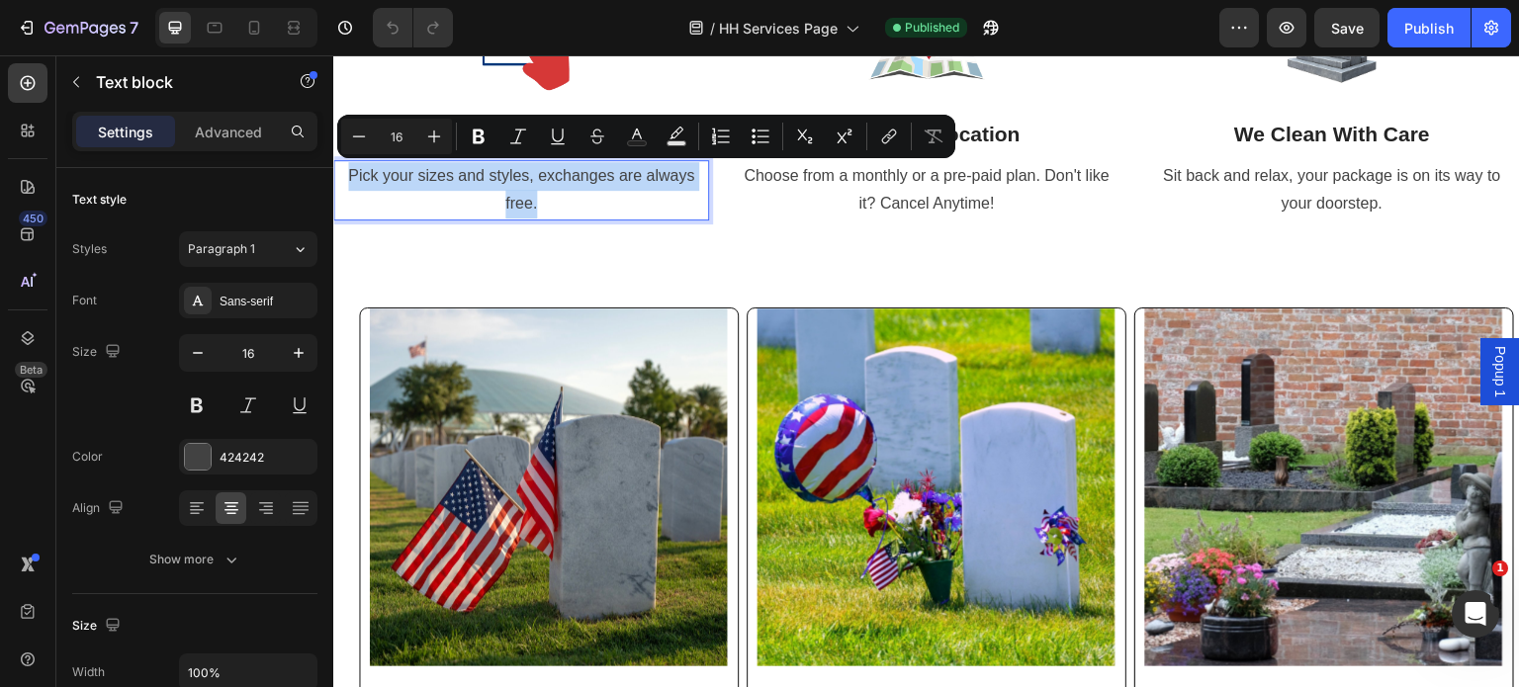
drag, startPoint x: 552, startPoint y: 201, endPoint x: 348, endPoint y: 174, distance: 205.5
click at [348, 174] on p "Pick your sizes and styles, exchanges are always free." at bounding box center [521, 190] width 372 height 57
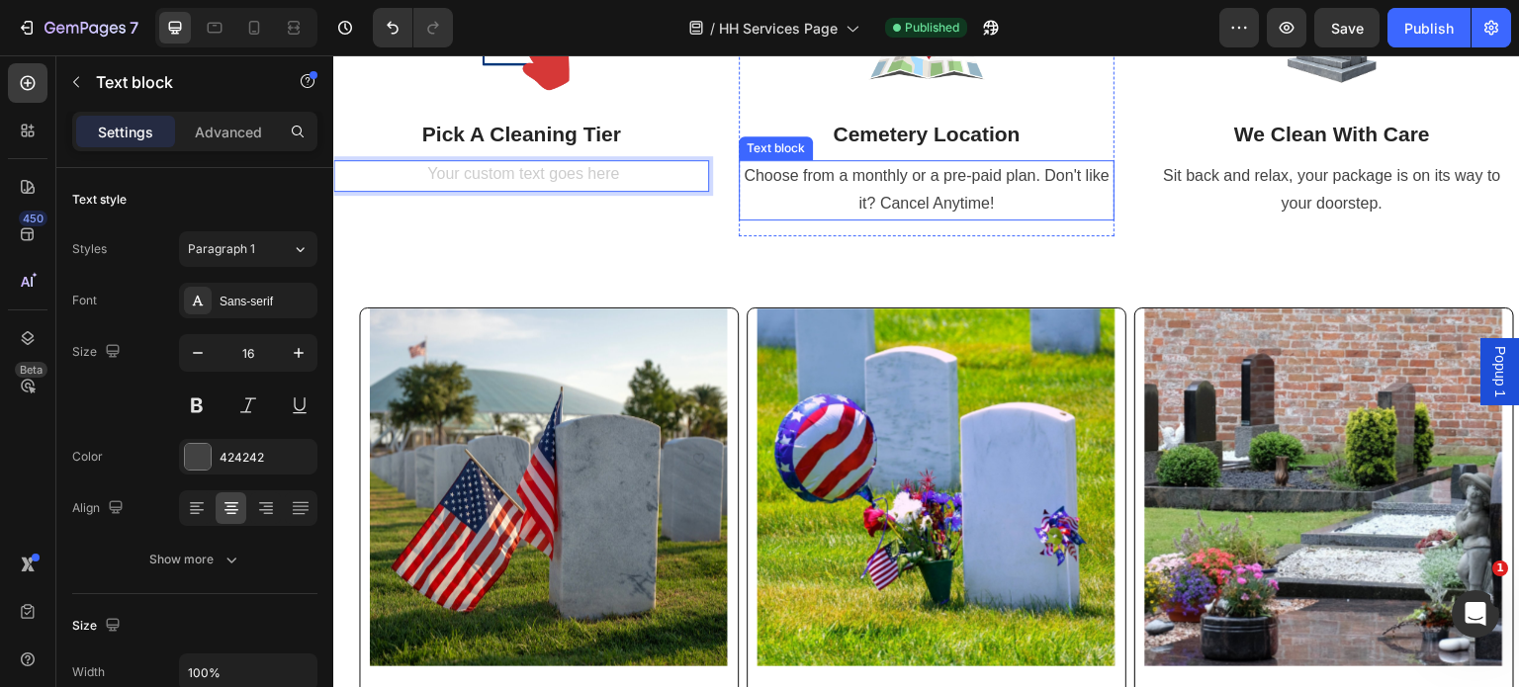
click at [965, 184] on p "Choose from a monthly or a pre-paid plan. Don't like it? Cancel Anytime!" at bounding box center [927, 190] width 372 height 57
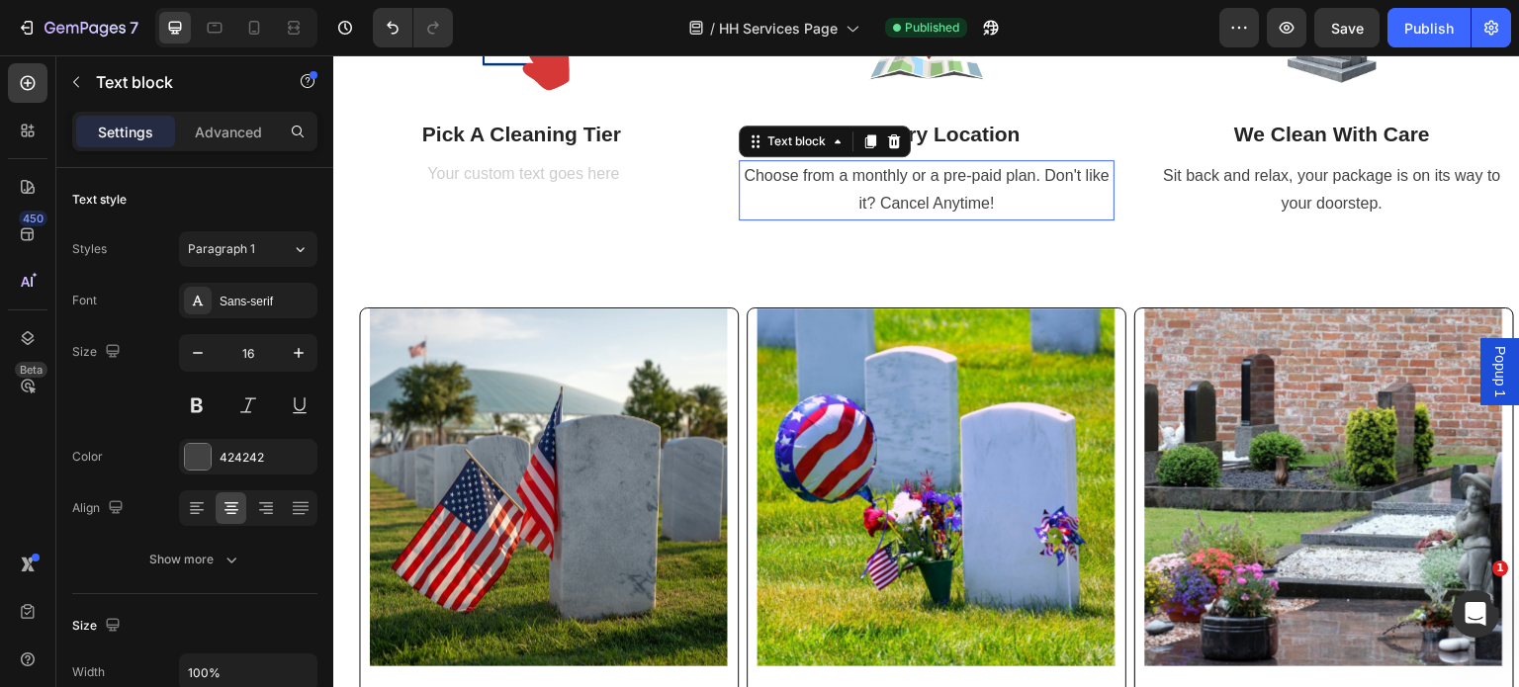
scroll to position [0, 0]
click at [998, 198] on p "Choose from a monthly or a pre-paid plan. Don't like it? Cancel Anytime!" at bounding box center [927, 190] width 372 height 57
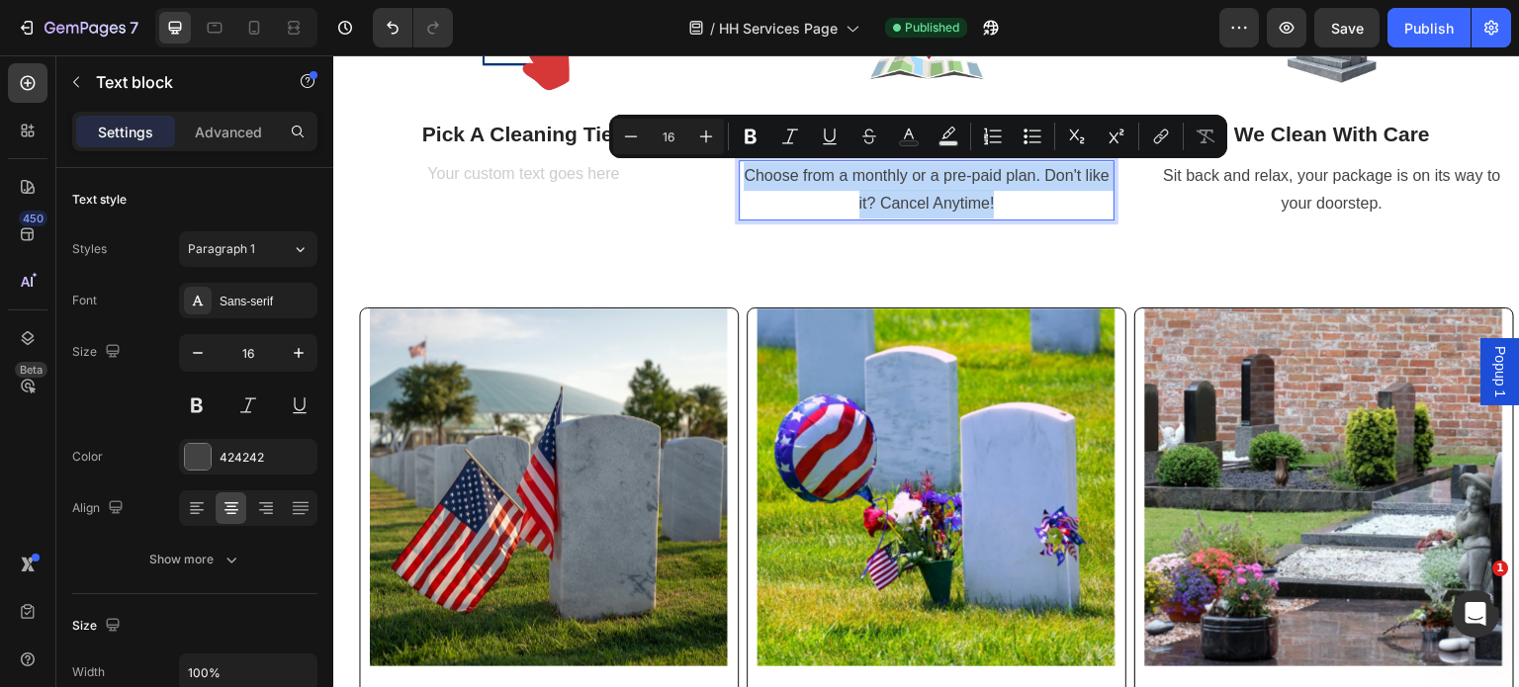
drag, startPoint x: 1005, startPoint y: 199, endPoint x: 738, endPoint y: 169, distance: 268.7
click at [741, 169] on p "Choose from a monthly or a pre-paid plan. Don't like it? Cancel Anytime!" at bounding box center [927, 190] width 372 height 57
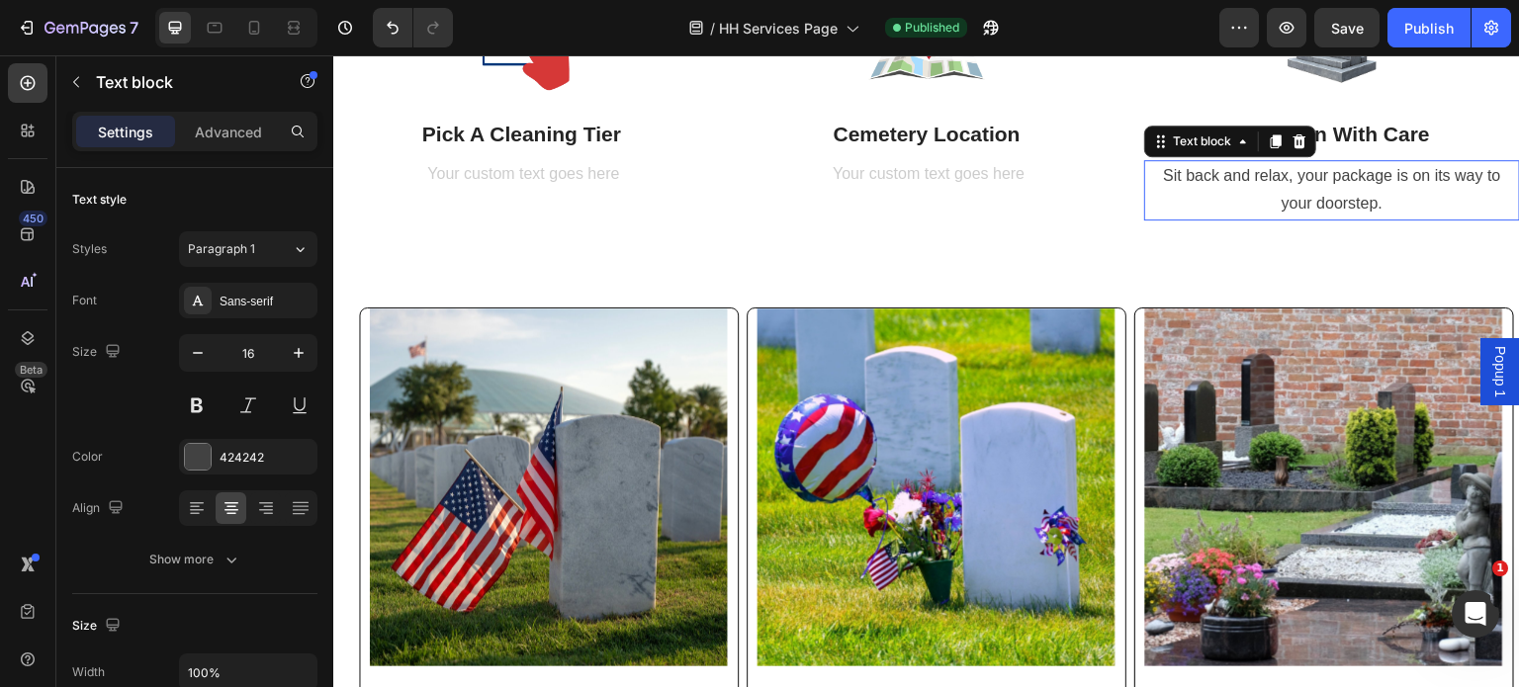
click at [1399, 205] on p "Sit back and relax, your package is on its way to your doorstep." at bounding box center [1332, 190] width 372 height 57
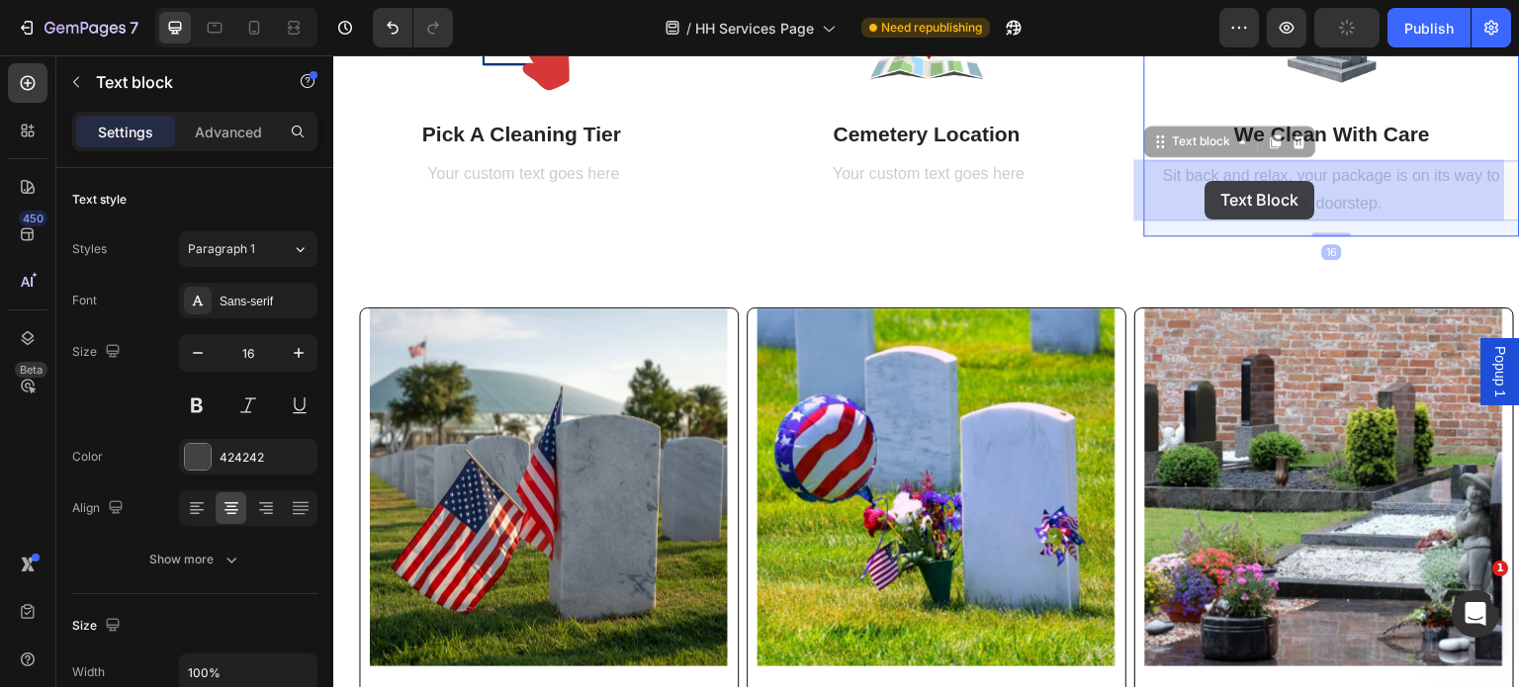
drag, startPoint x: 1399, startPoint y: 205, endPoint x: 1211, endPoint y: 181, distance: 189.4
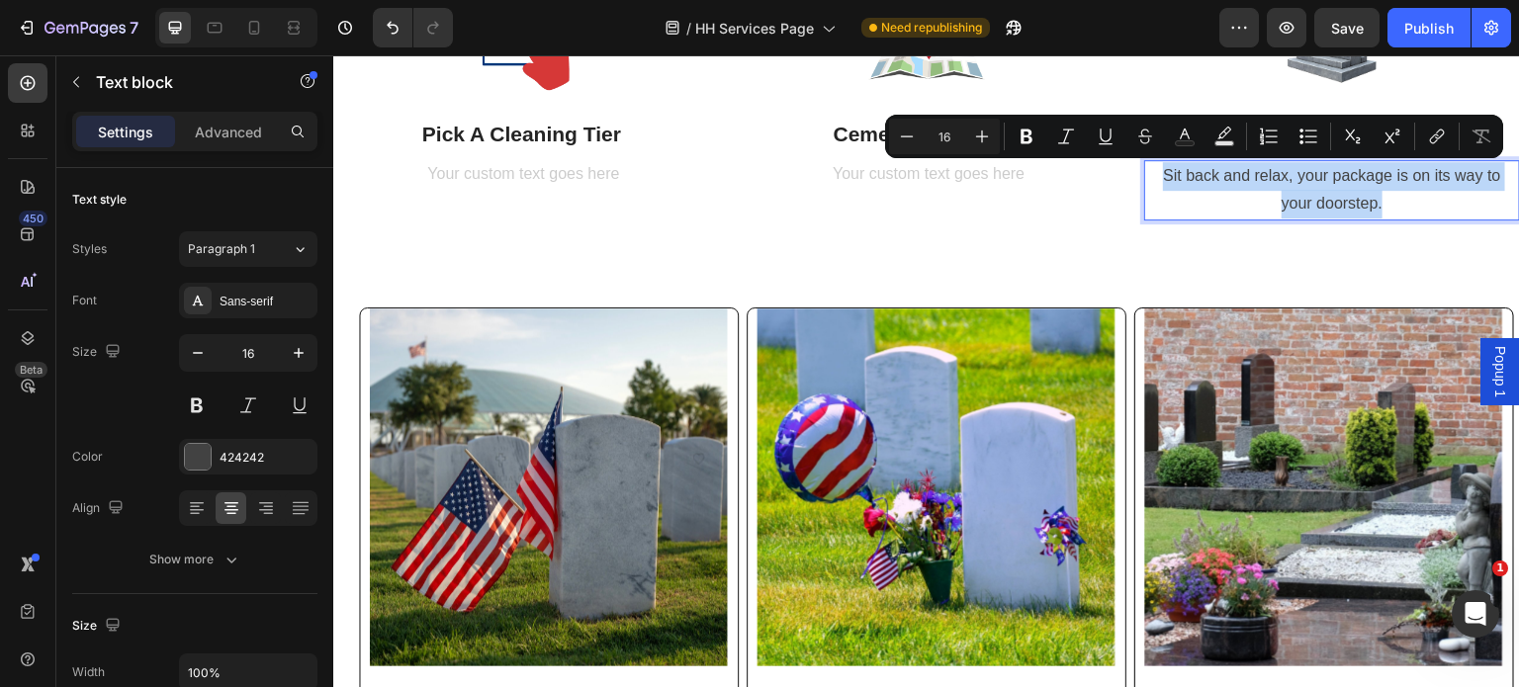
drag, startPoint x: 1385, startPoint y: 197, endPoint x: 1142, endPoint y: 182, distance: 242.7
click at [1146, 182] on p "Sit back and relax, your package is on its way to your doorstep." at bounding box center [1332, 190] width 372 height 57
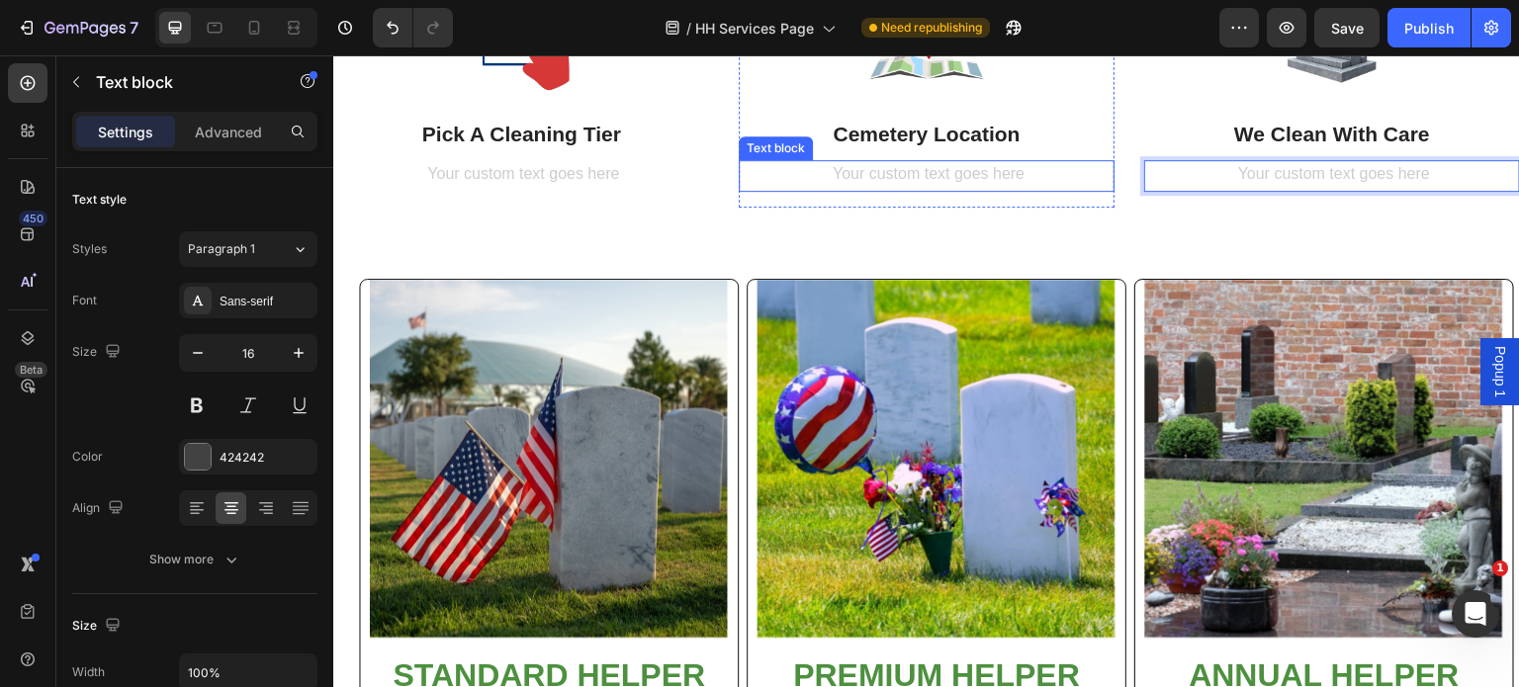
click at [1032, 184] on div "Rich Text Editor. Editing area: main" at bounding box center [927, 176] width 376 height 33
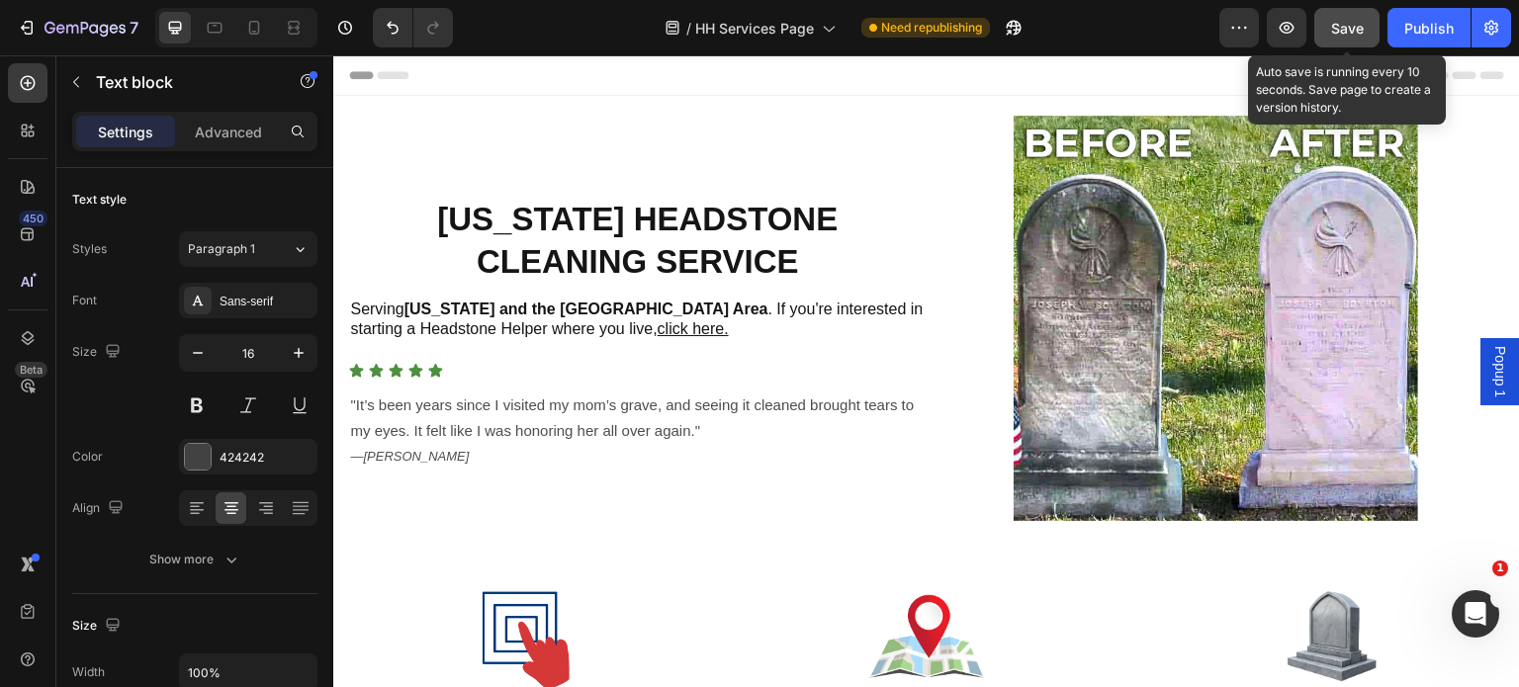
click at [1339, 25] on span "Save" at bounding box center [1347, 28] width 33 height 17
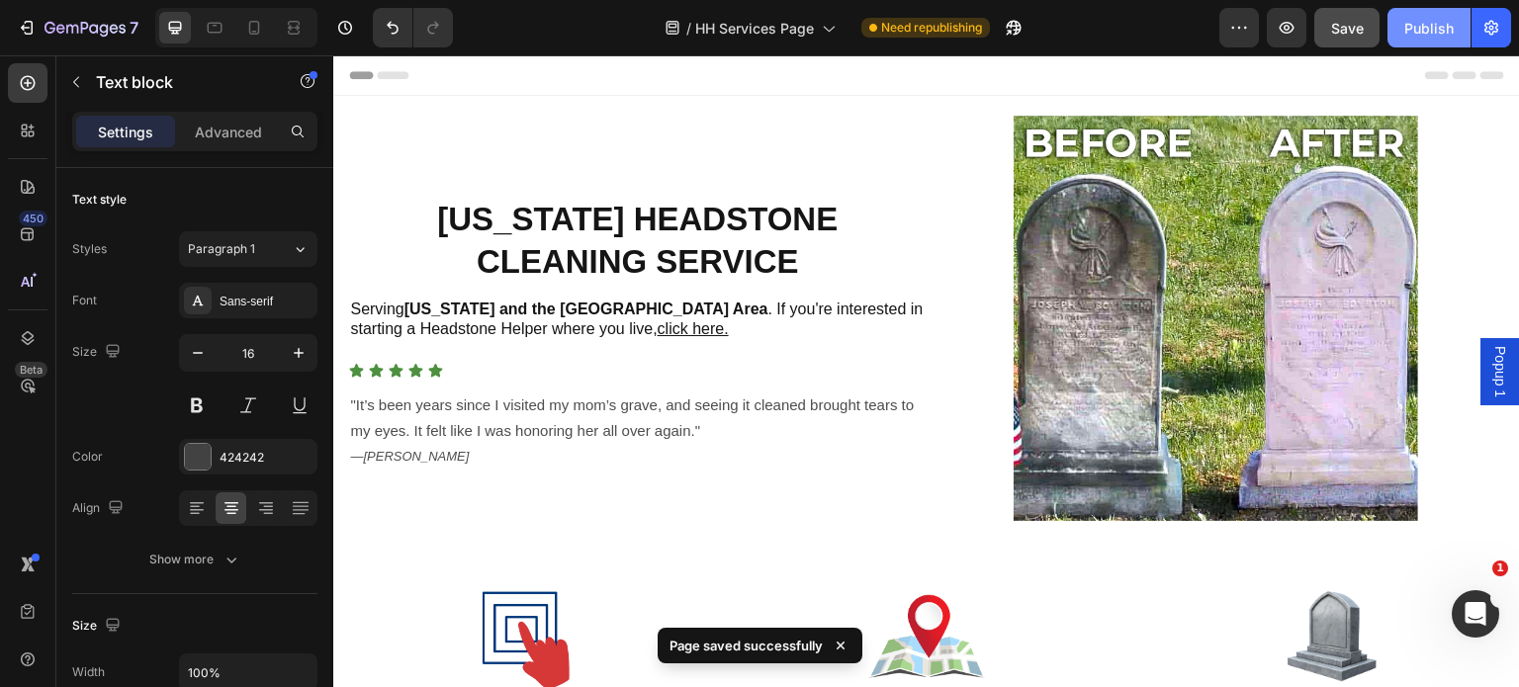
click at [1404, 18] on div "Publish" at bounding box center [1428, 28] width 49 height 21
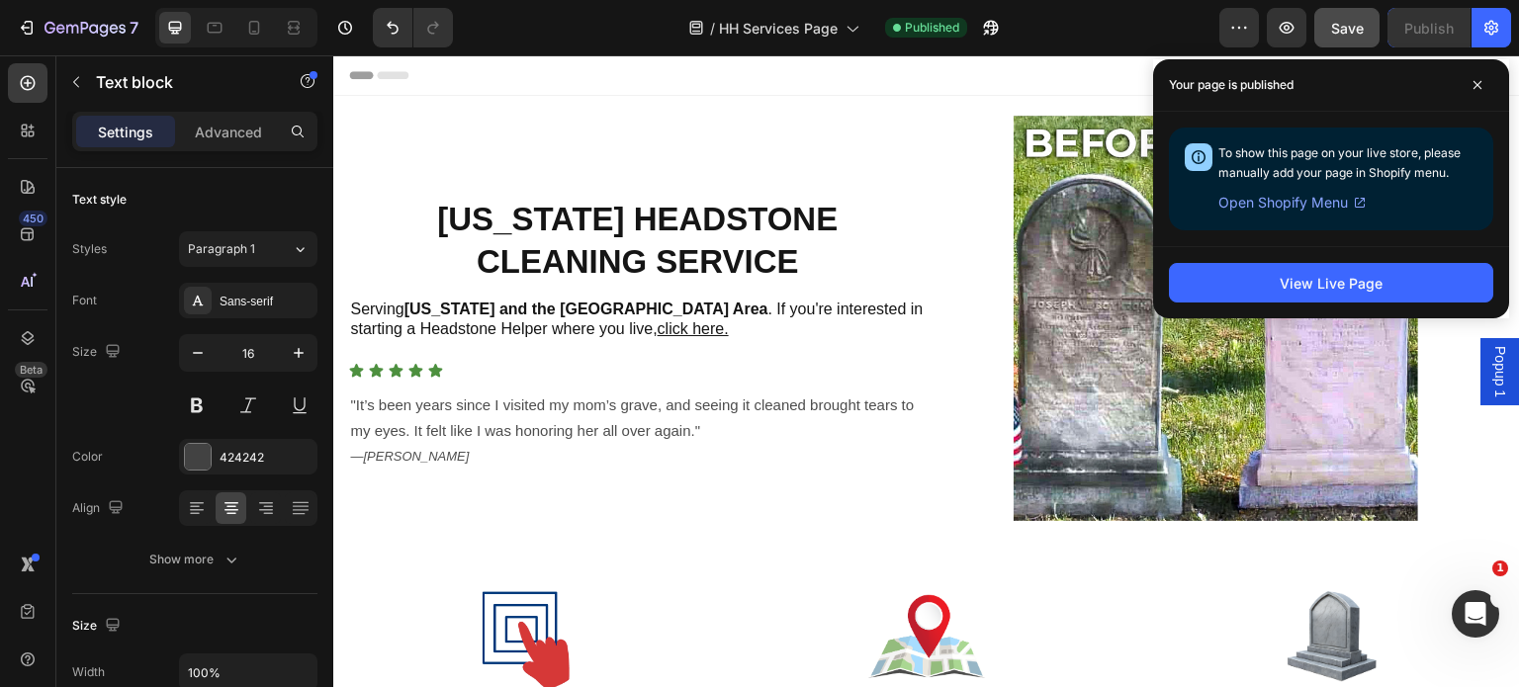
click at [1306, 202] on span "Open Shopify Menu" at bounding box center [1283, 203] width 130 height 24
